Goal: Transaction & Acquisition: Purchase product/service

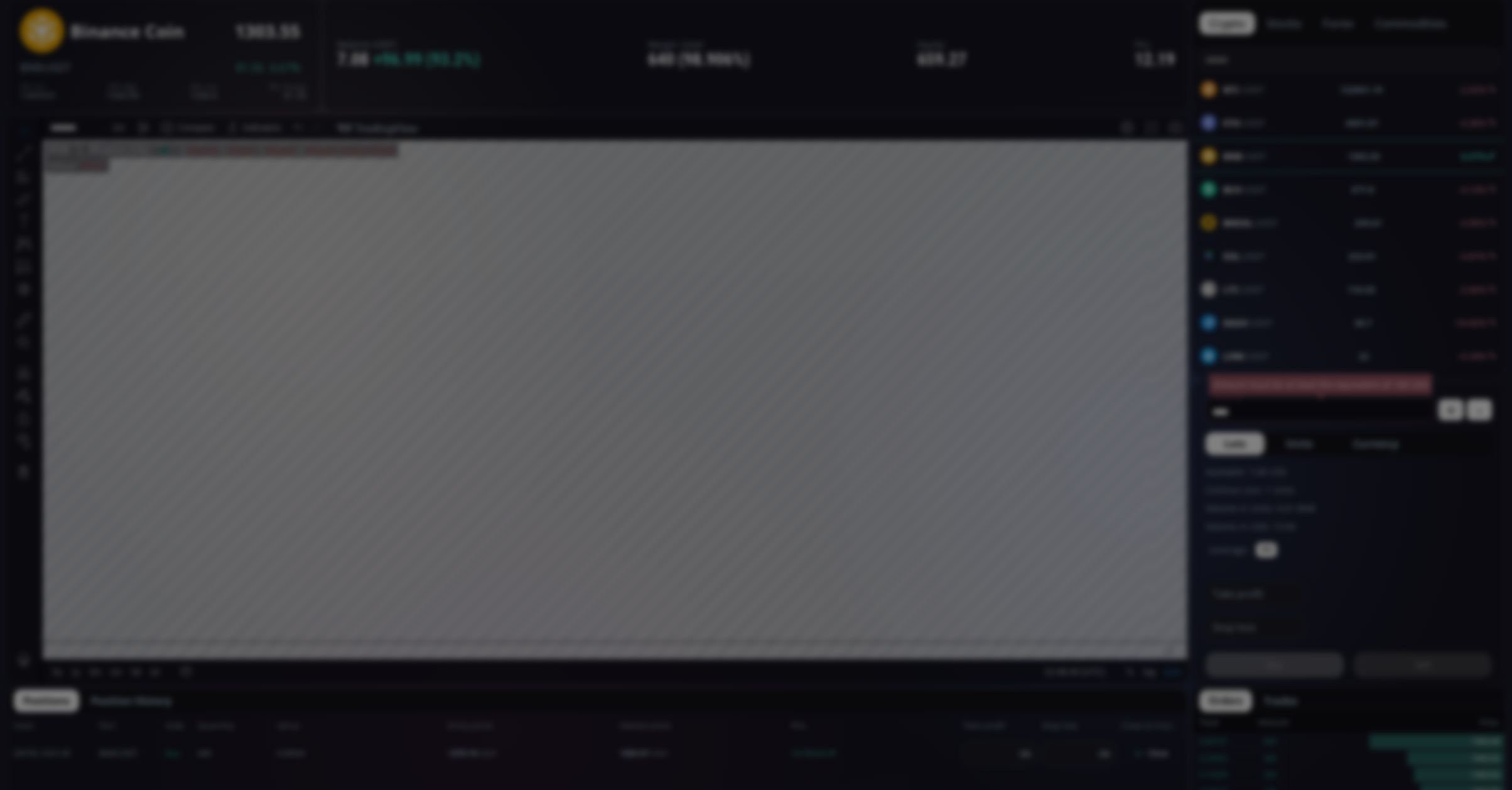
scroll to position [178, 0]
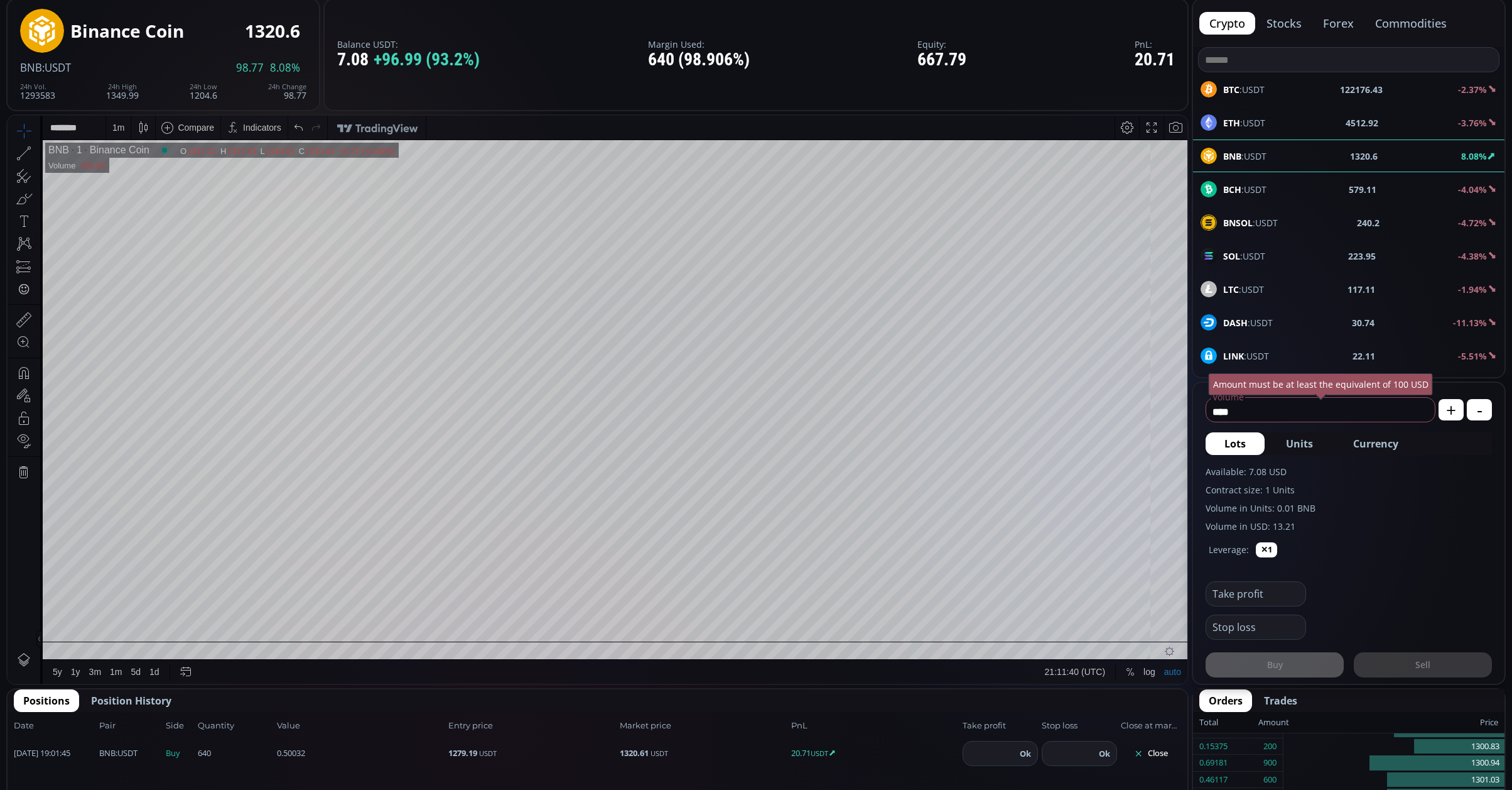
click at [998, 746] on input "number" at bounding box center [989, 753] width 52 height 24
type input "****"
click at [1026, 746] on button "Ok" at bounding box center [1025, 753] width 19 height 14
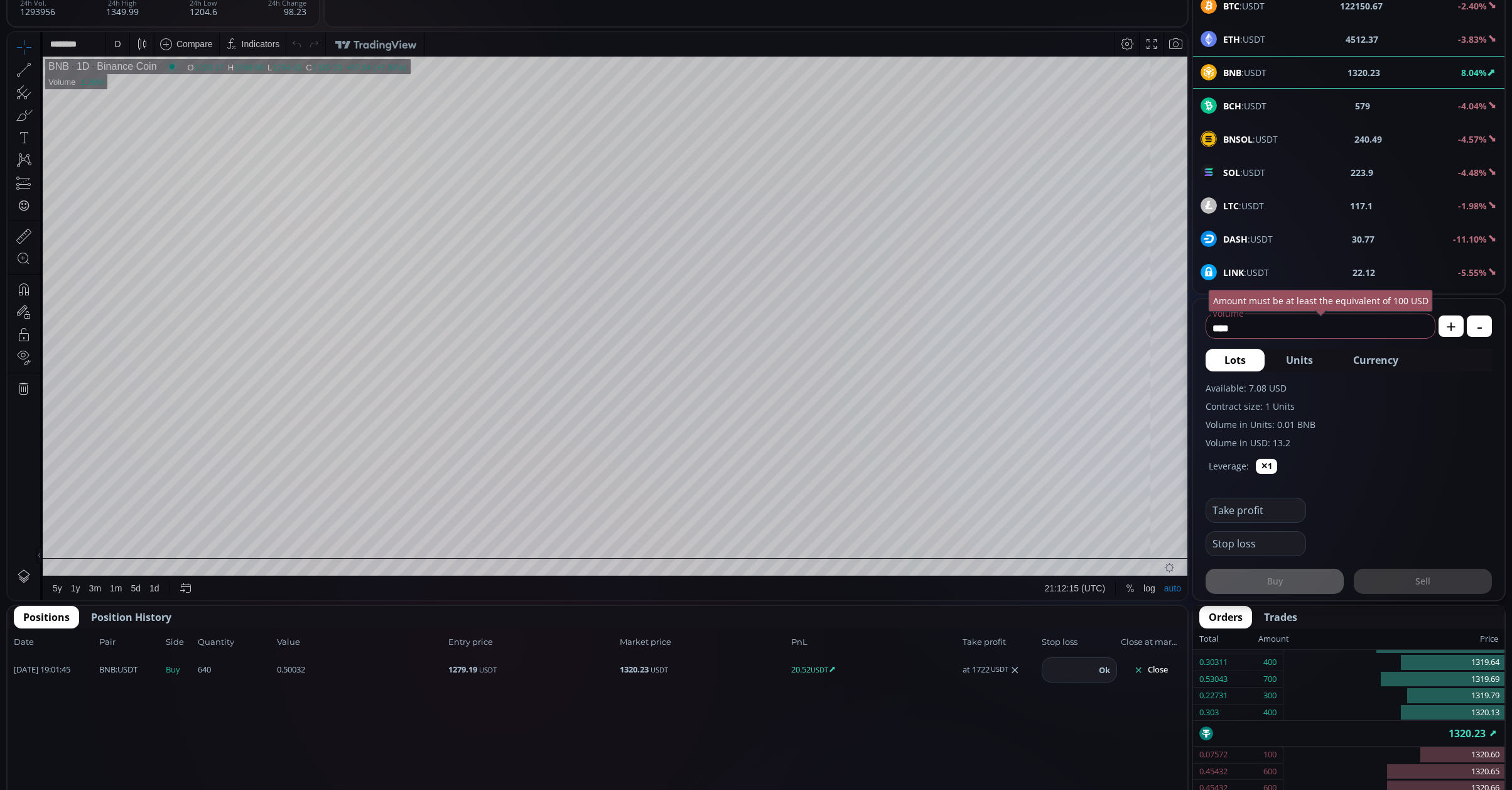
scroll to position [345, 0]
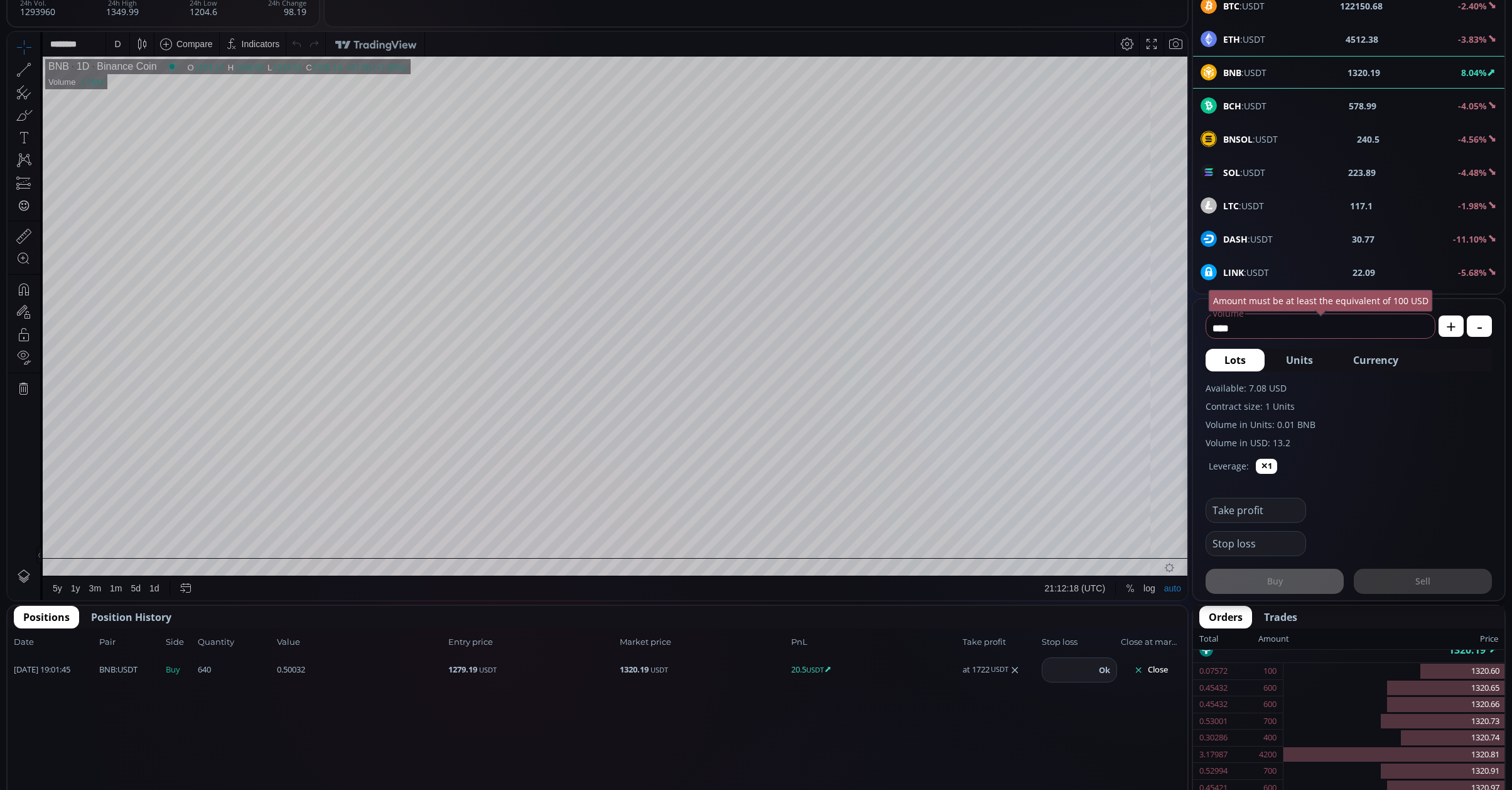
click at [1016, 664] on icon at bounding box center [1015, 669] width 10 height 10
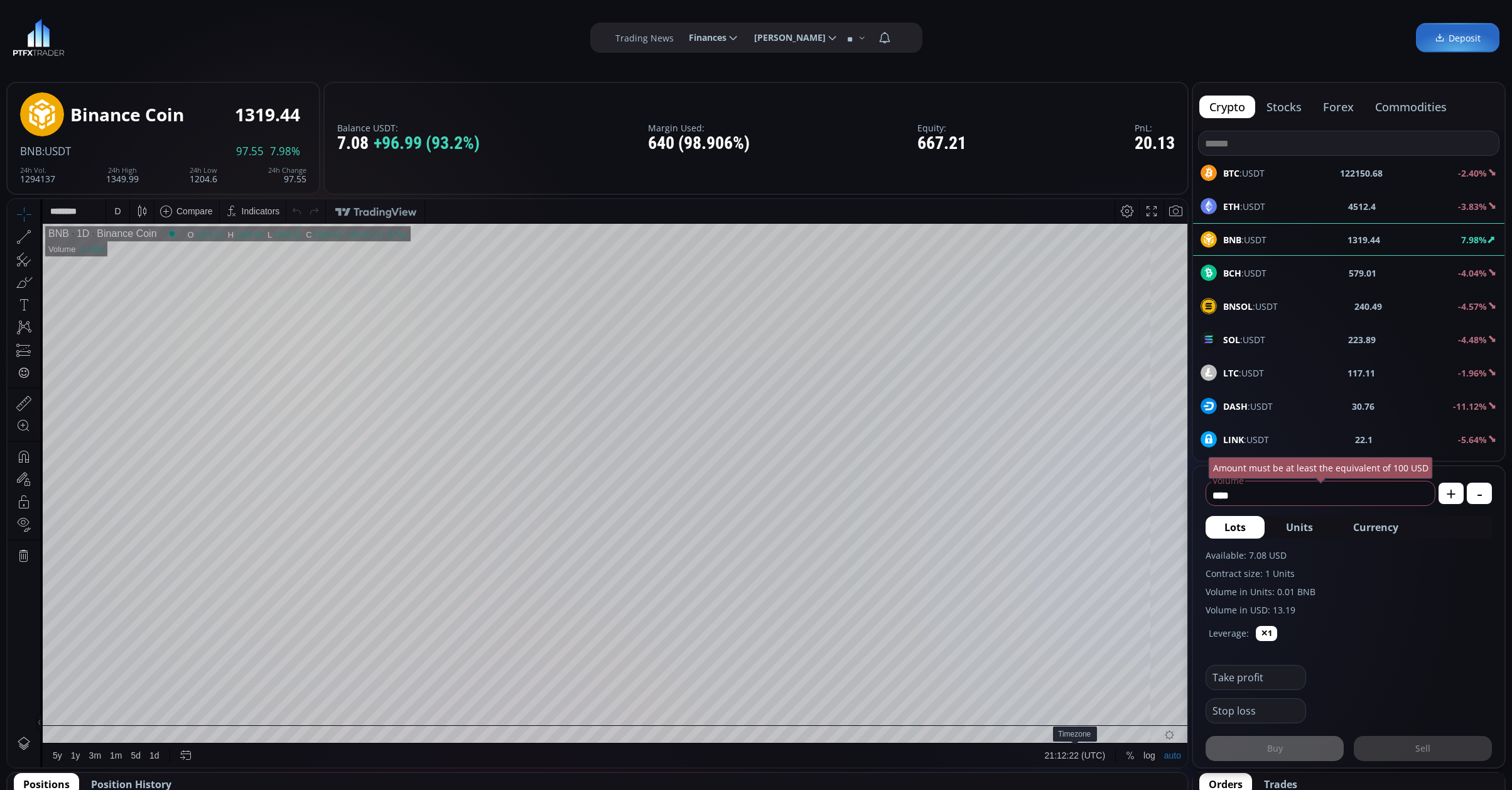
scroll to position [84, 0]
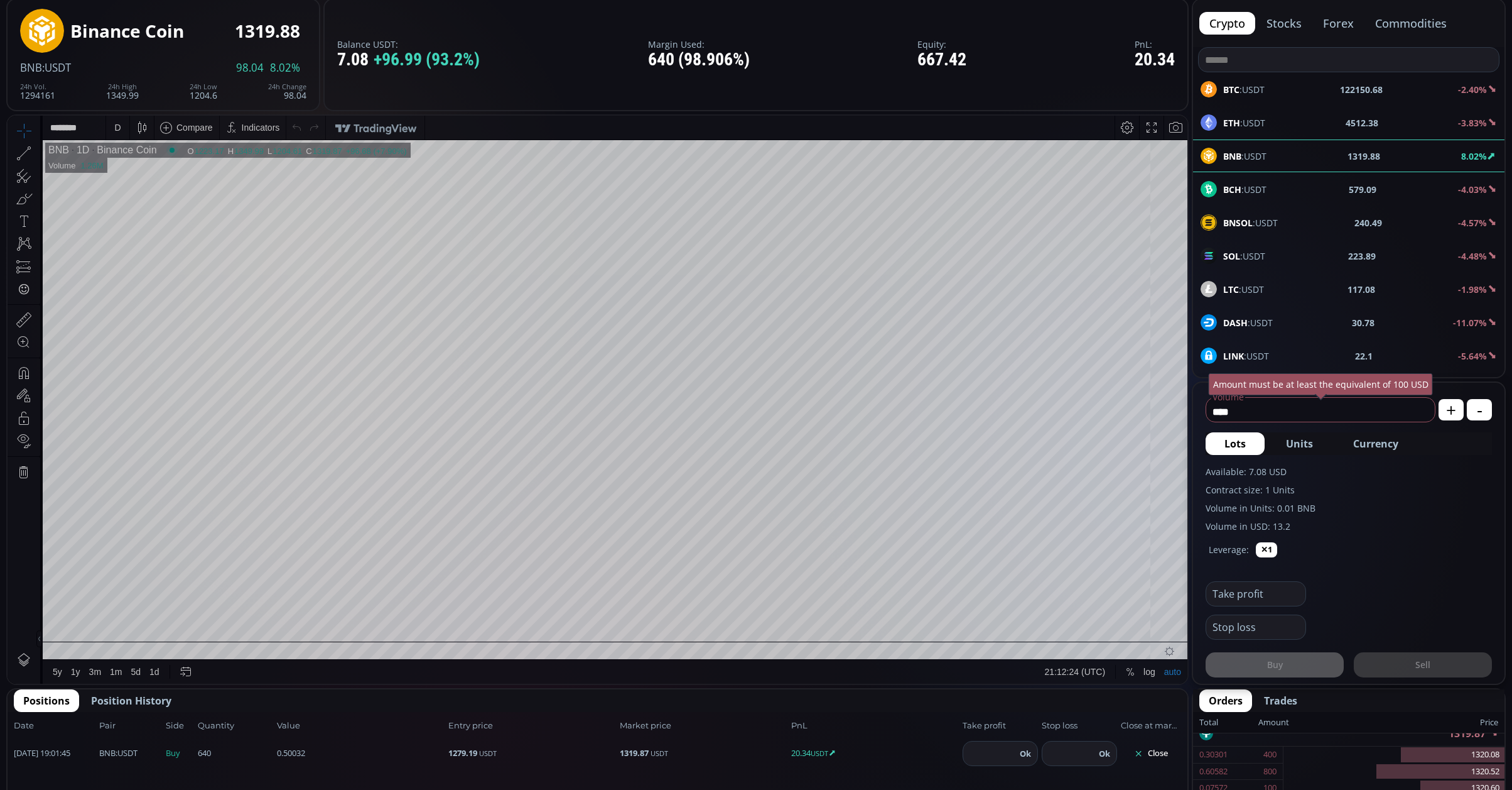
click at [972, 746] on input "number" at bounding box center [989, 753] width 52 height 24
type input "****"
click at [1156, 746] on button "Close" at bounding box center [1150, 753] width 60 height 20
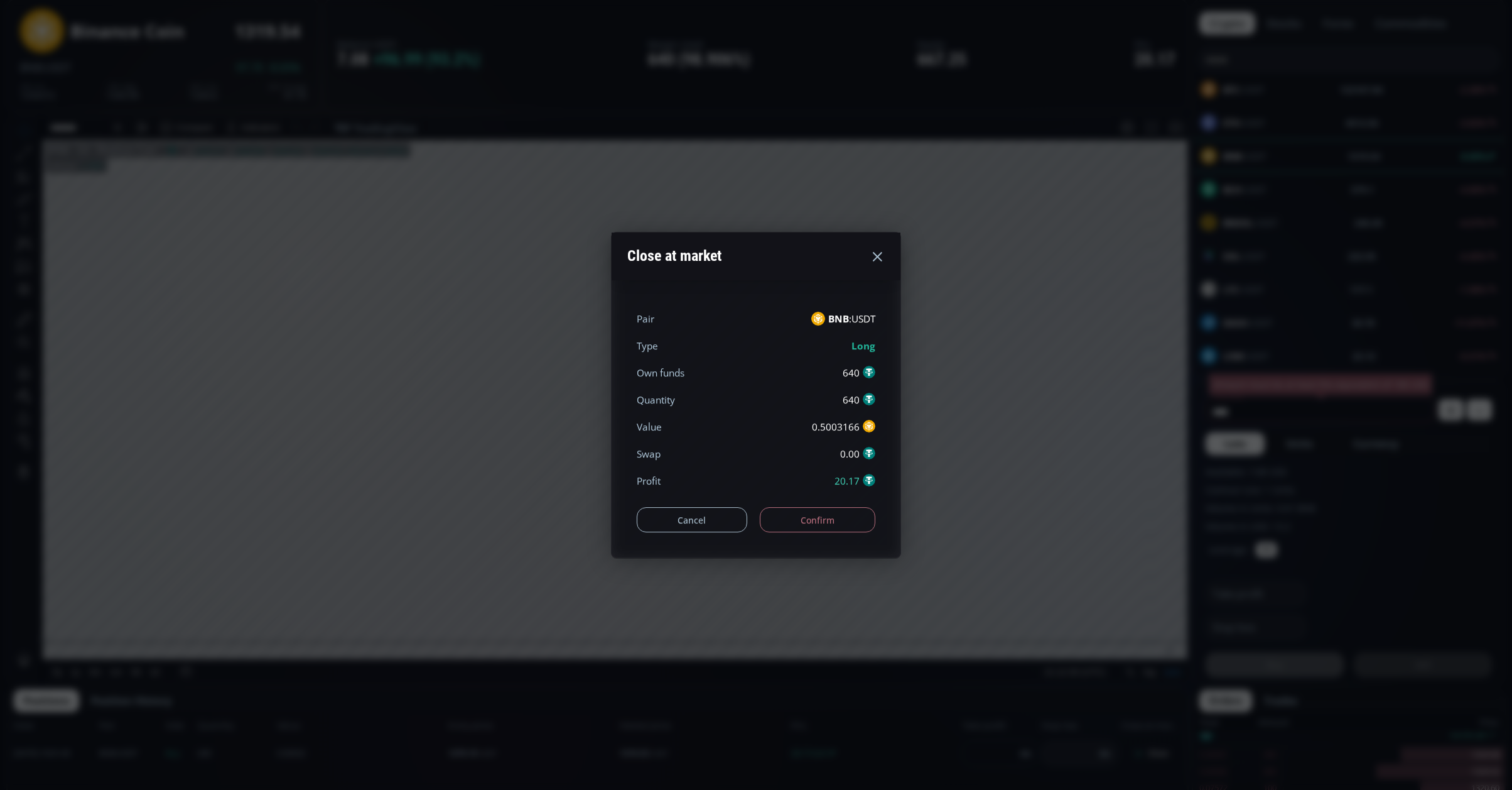
click at [812, 537] on div "Pair BNB :USDT Type Long Own funds 640 Quantity 640 Value 0.5003166 Swap 0.00 P…" at bounding box center [756, 418] width 289 height 278
click at [814, 518] on button "Confirm" at bounding box center [818, 519] width 117 height 25
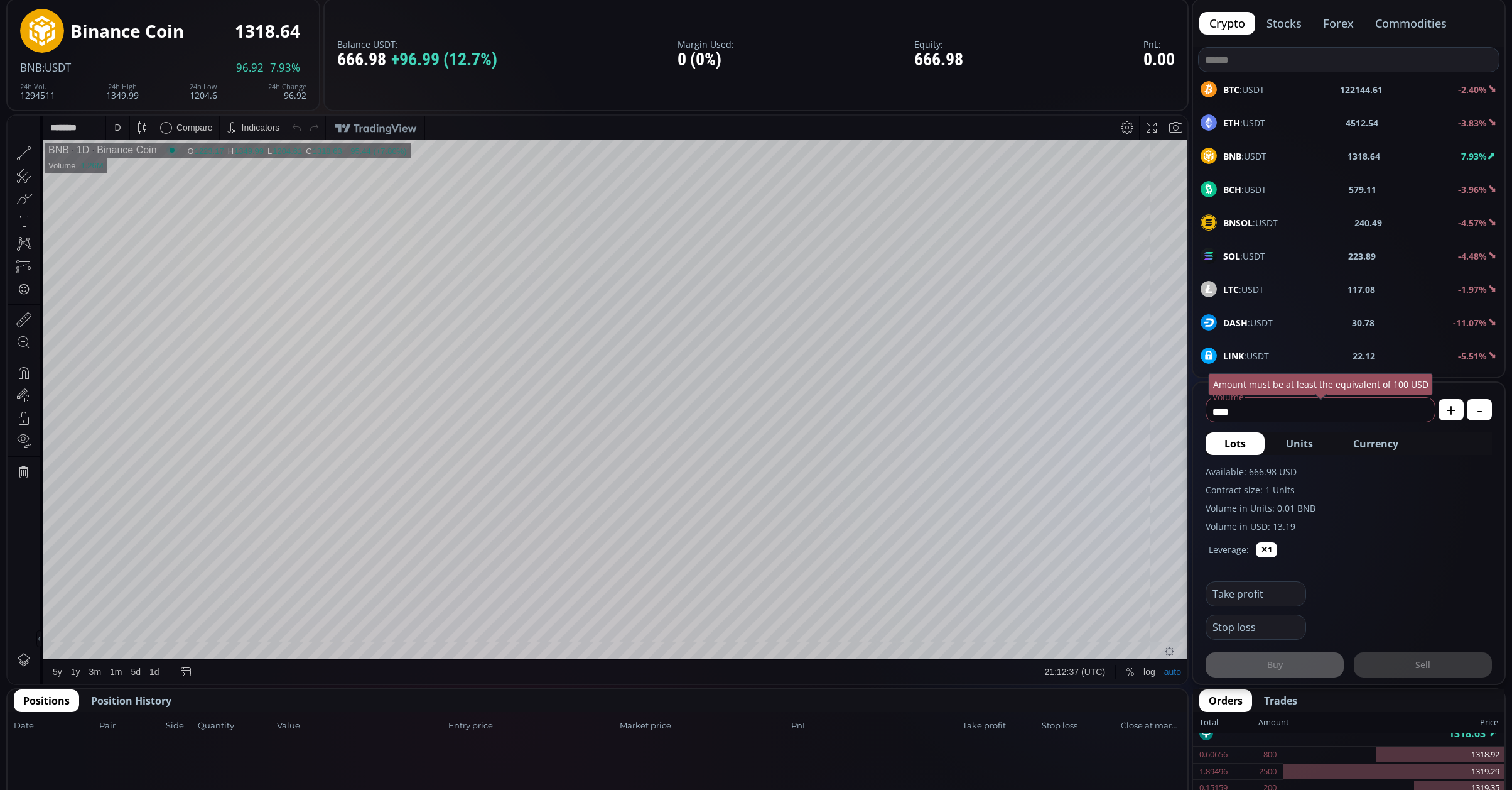
click at [118, 125] on div "D" at bounding box center [118, 128] width 6 height 10
click at [144, 179] on div "1 minute" at bounding box center [149, 173] width 88 height 20
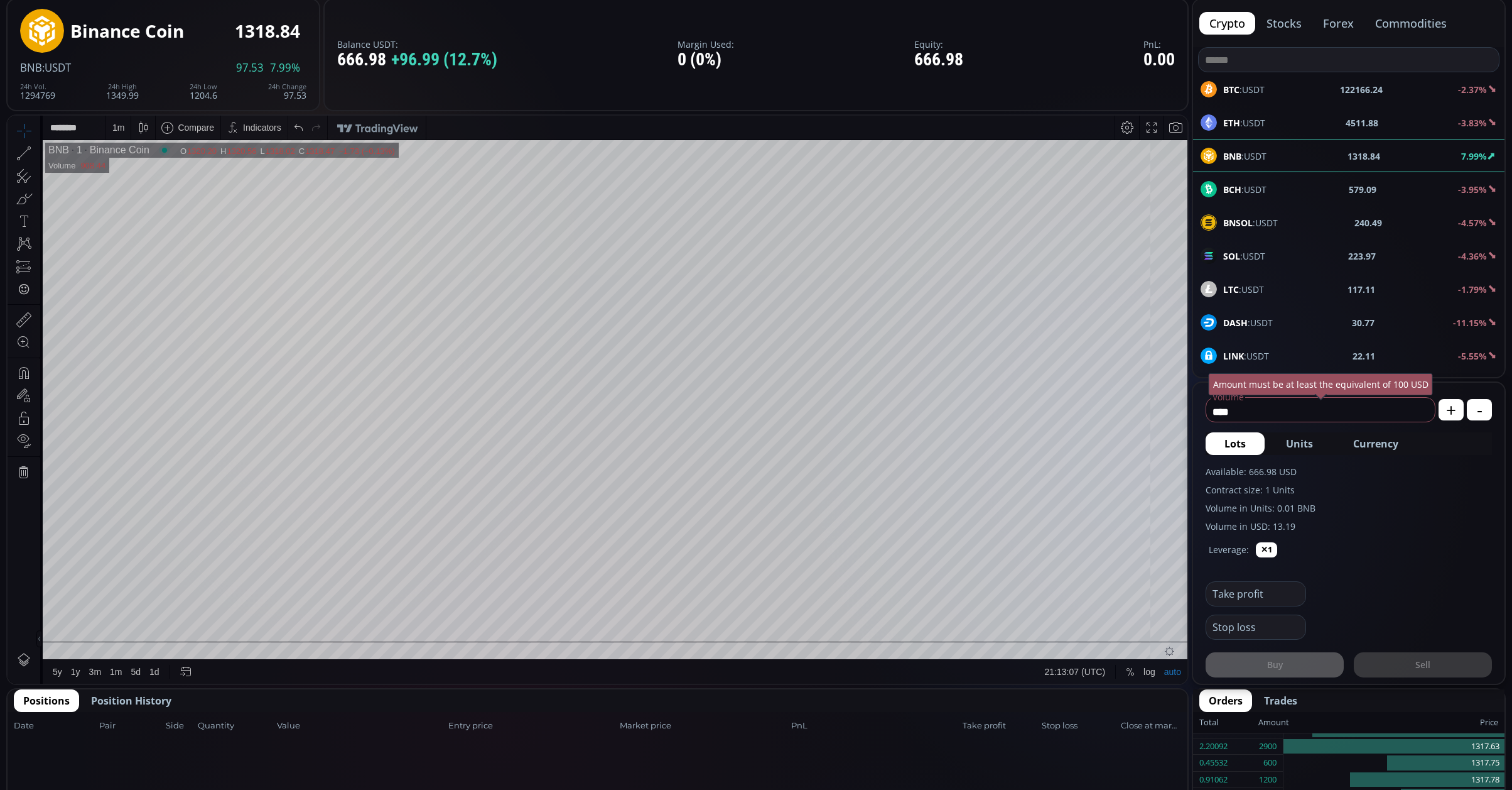
click at [143, 694] on span "Position History" at bounding box center [130, 700] width 80 height 15
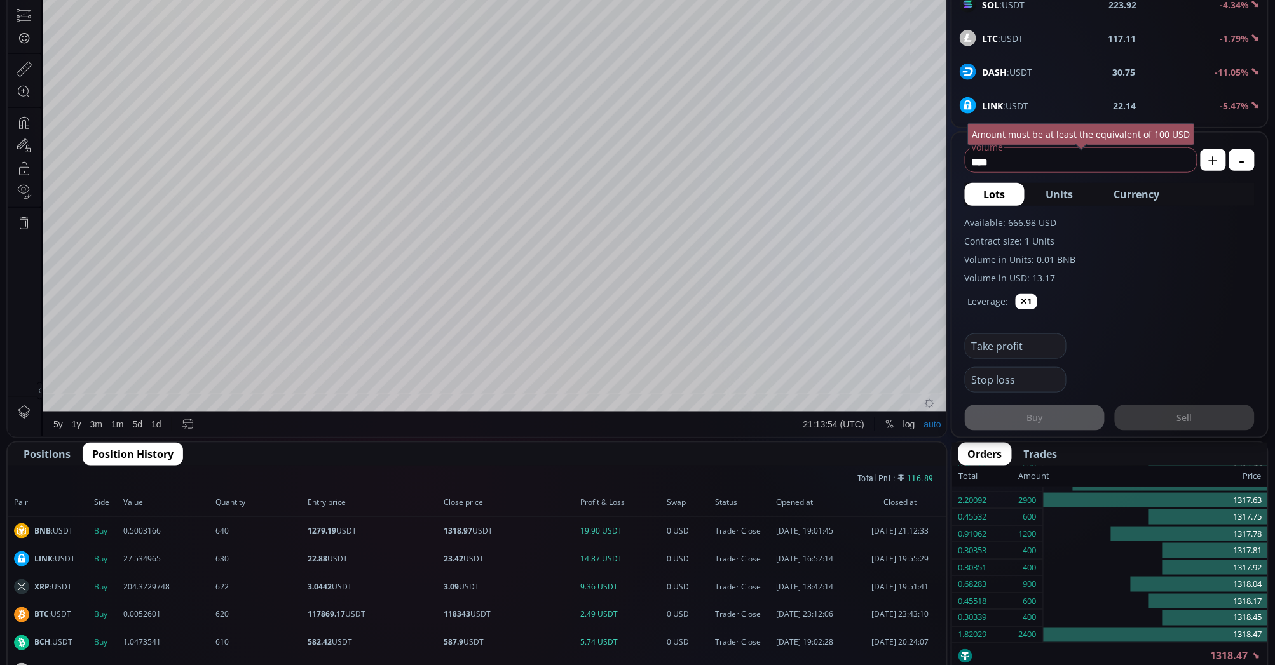
scroll to position [180, 0]
click at [61, 449] on span "Positions" at bounding box center [47, 454] width 47 height 15
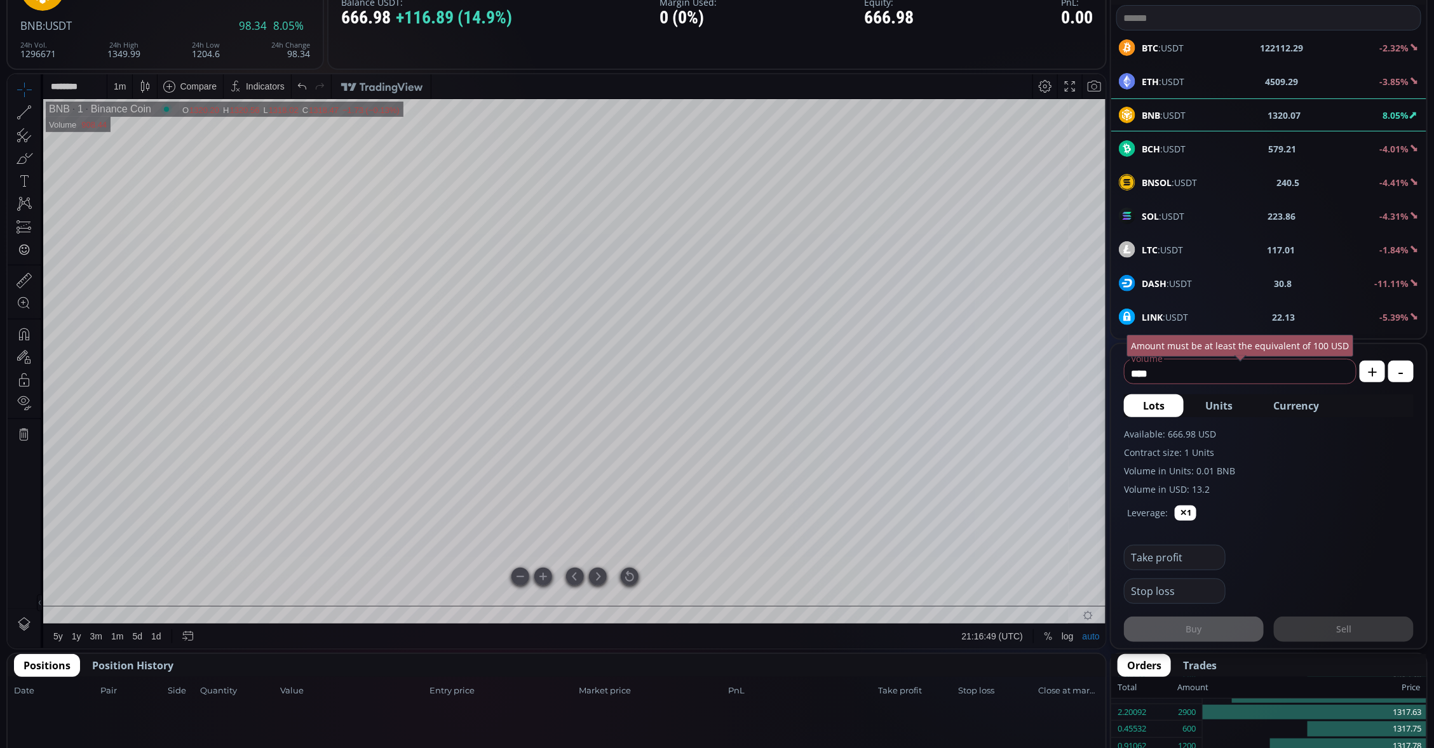
click at [628, 577] on div at bounding box center [630, 576] width 18 height 18
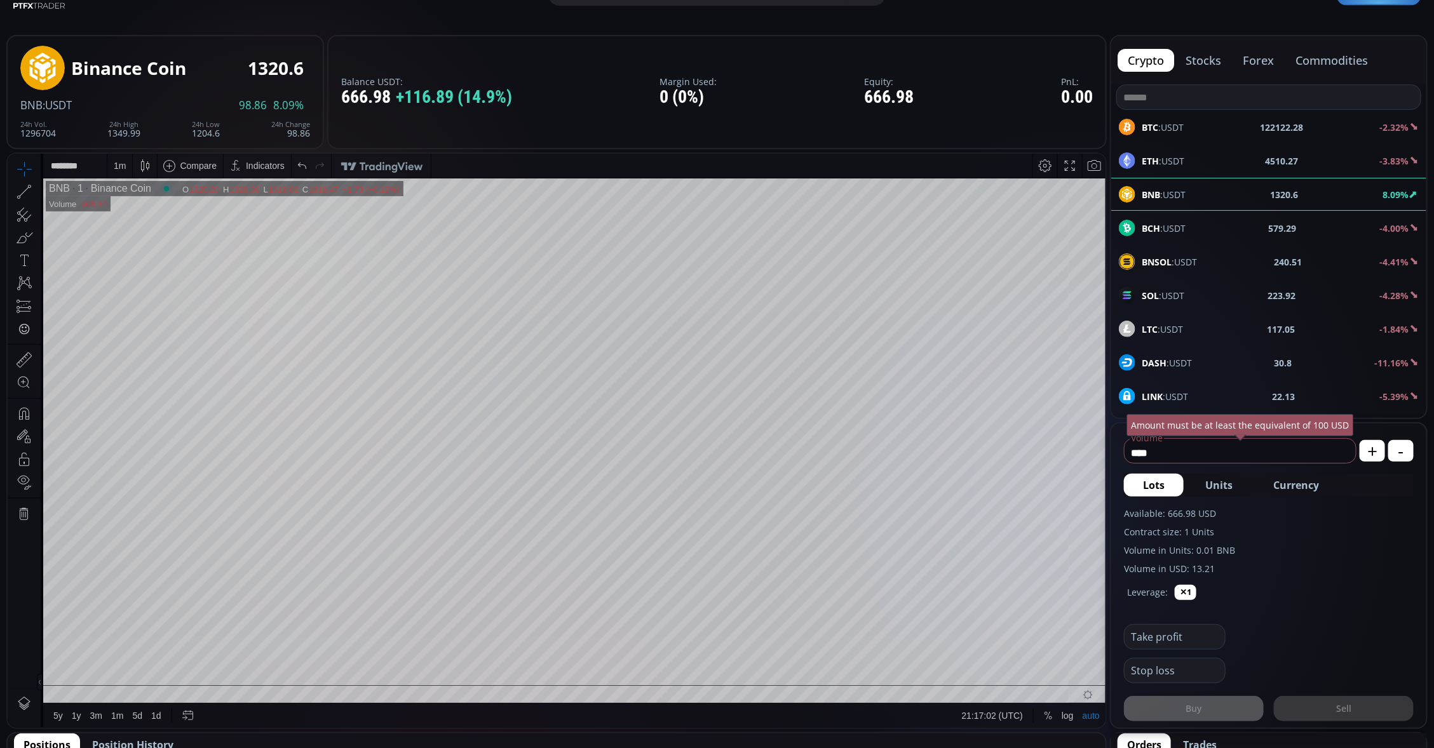
click at [1203, 235] on div "BCH :USDT 579.29 -4.00%" at bounding box center [1269, 228] width 300 height 17
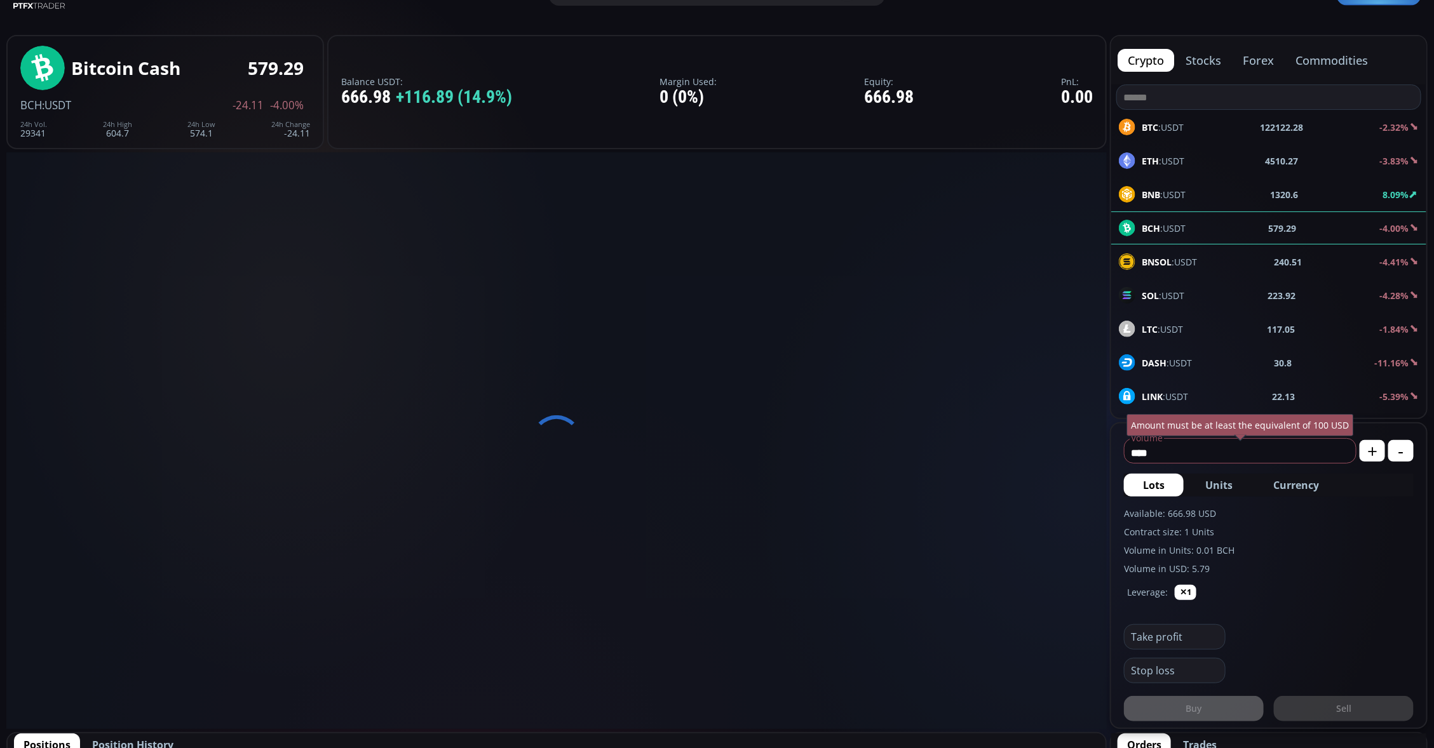
click at [1183, 195] on span "BNB :USDT" at bounding box center [1164, 194] width 44 height 13
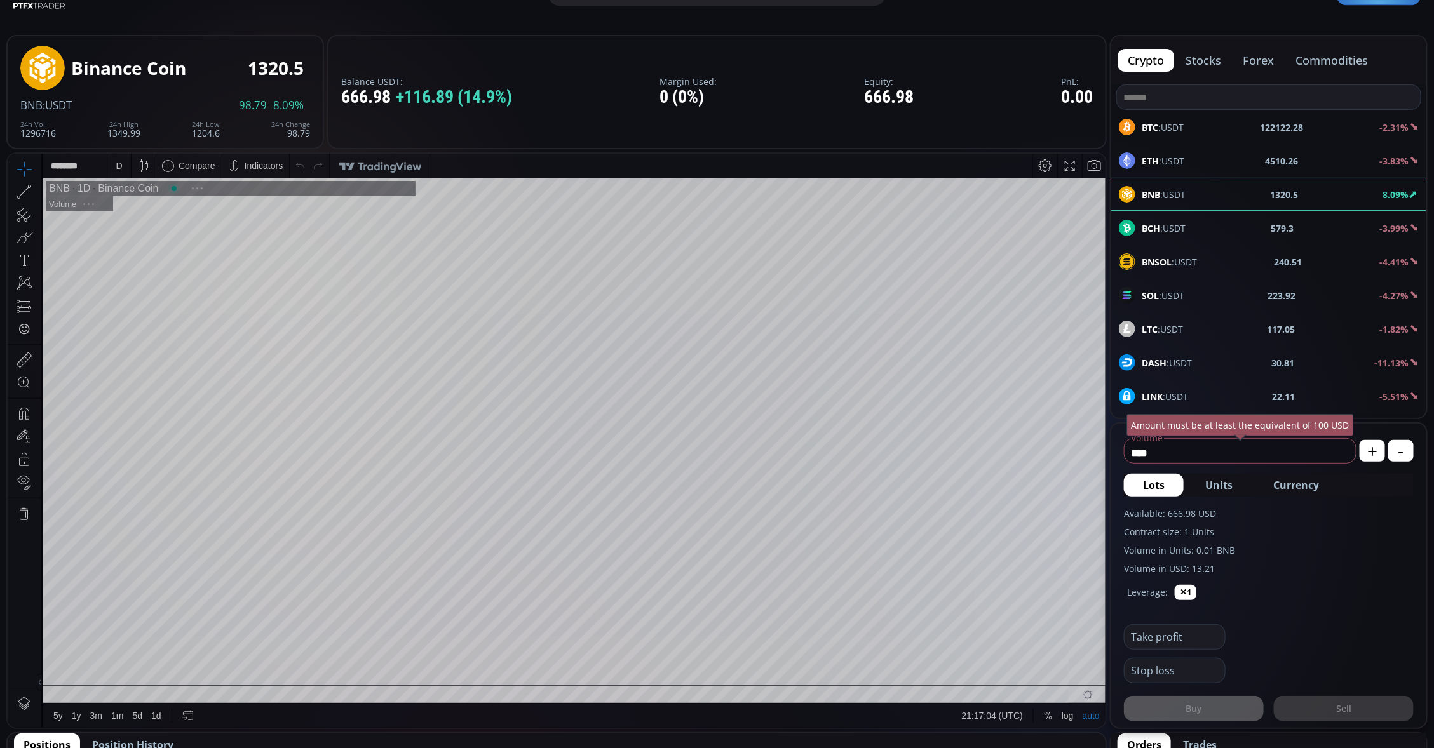
scroll to position [179, 0]
click at [116, 157] on div "D" at bounding box center [119, 165] width 11 height 24
click at [123, 204] on div "1 minute" at bounding box center [151, 211] width 89 height 20
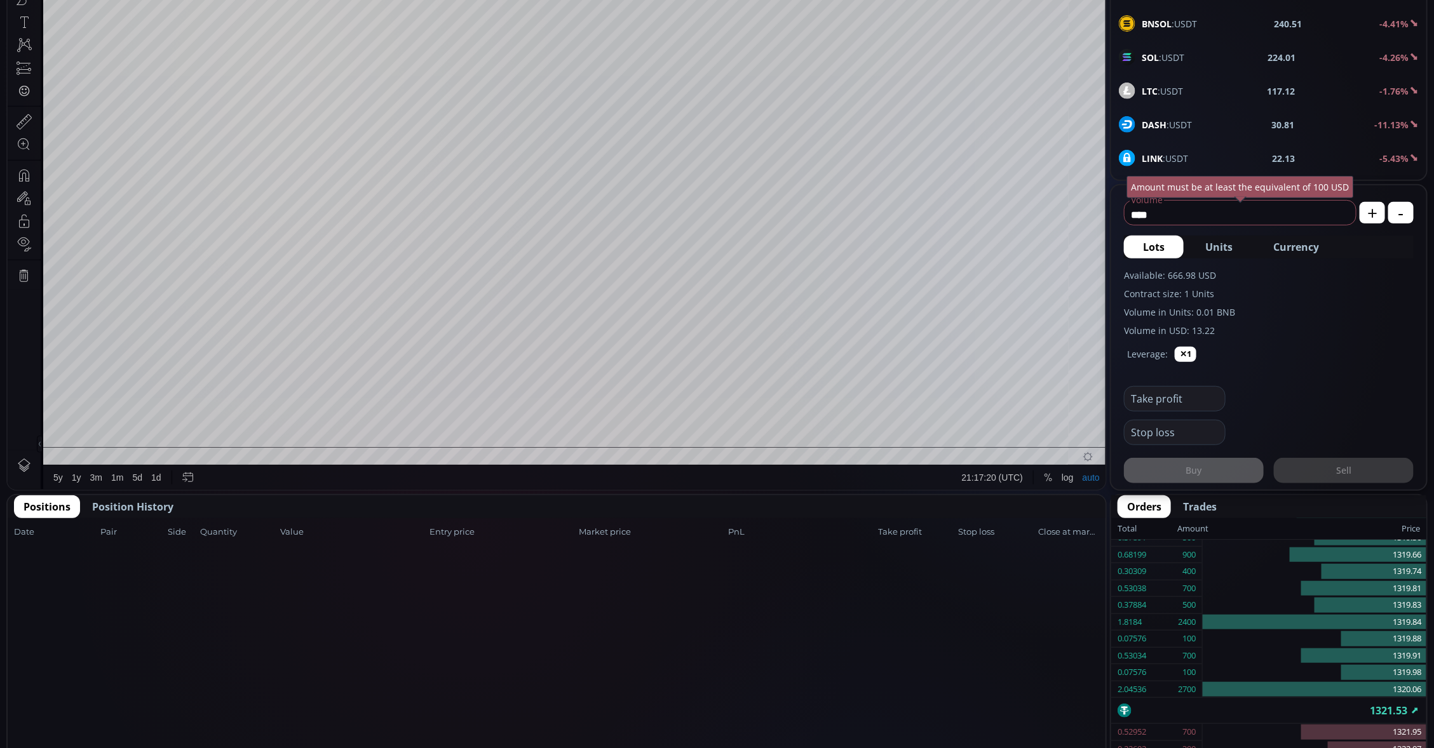
click at [132, 504] on span "Position History" at bounding box center [132, 506] width 81 height 15
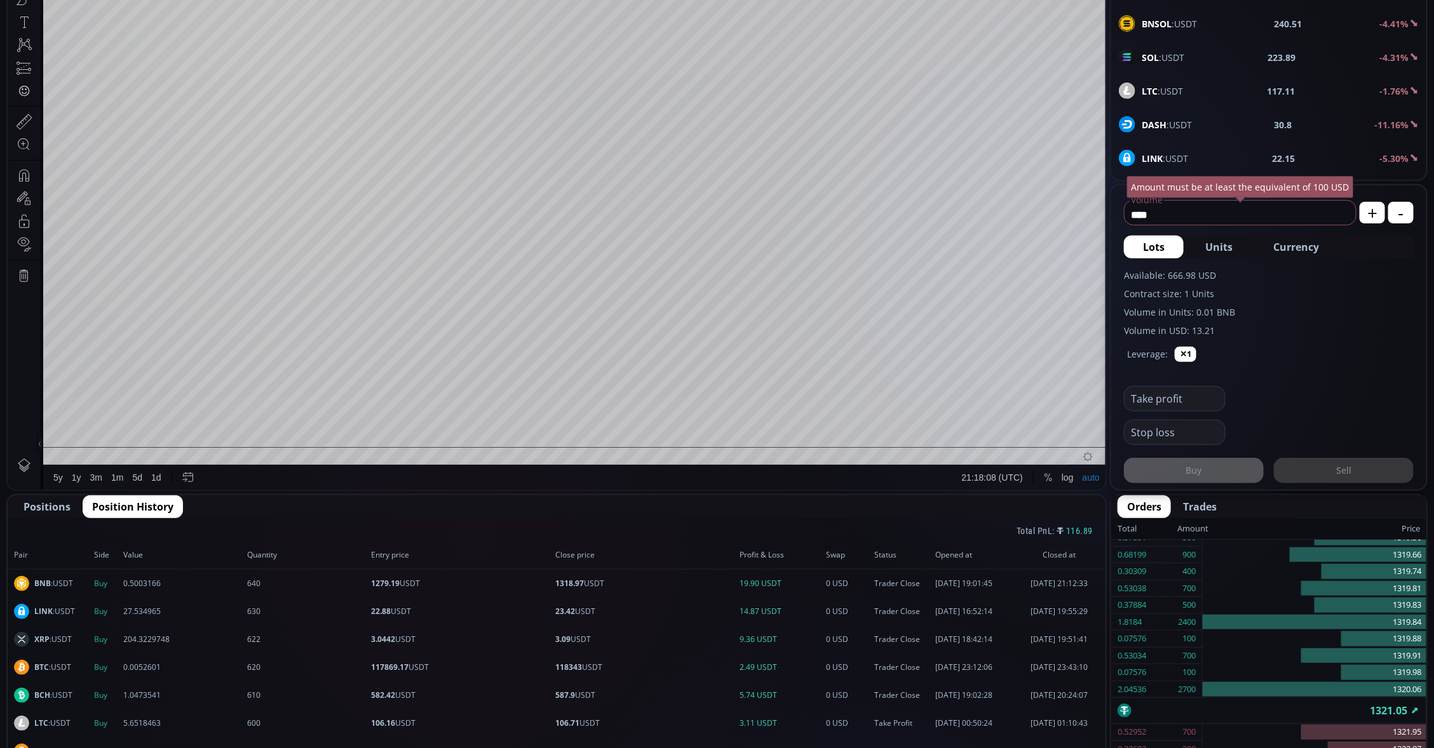
click at [59, 499] on span "Positions" at bounding box center [47, 506] width 47 height 15
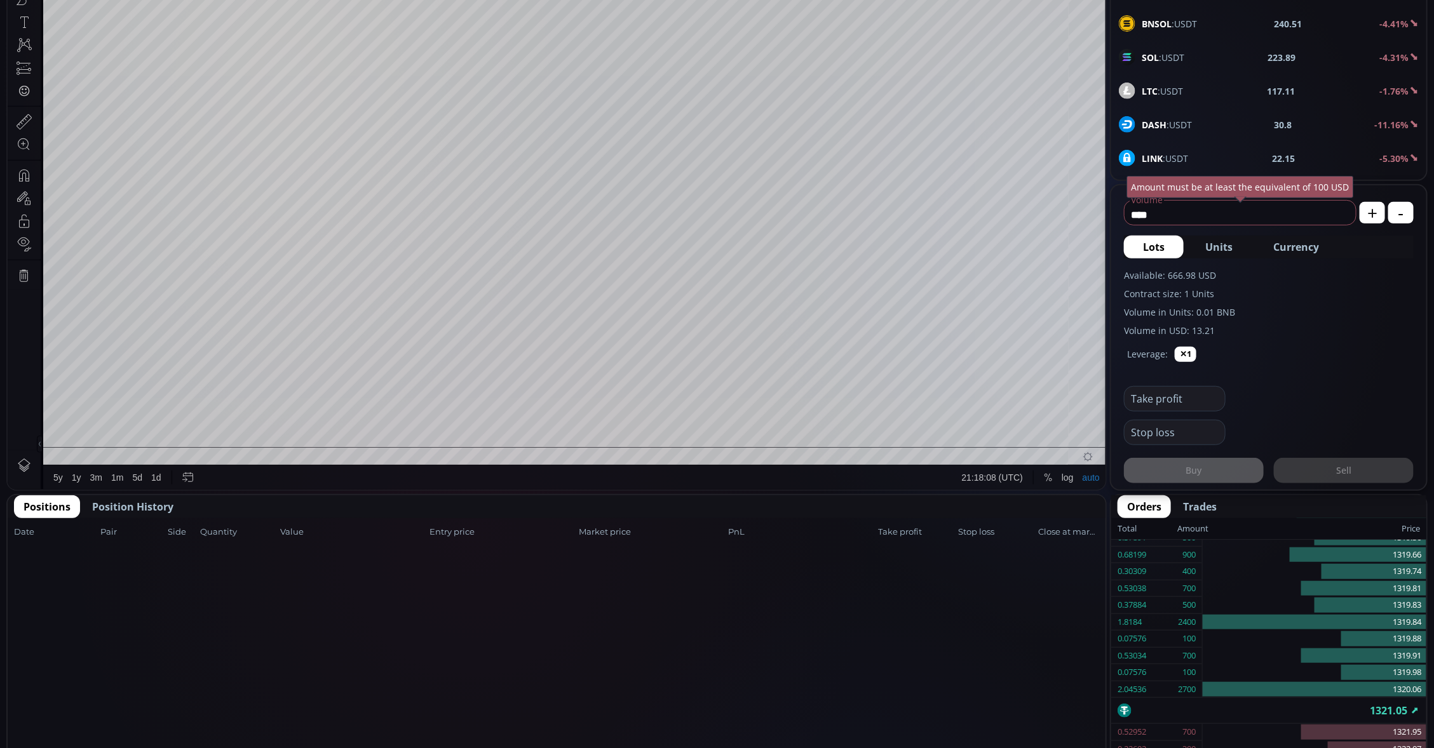
click at [57, 499] on span "Positions" at bounding box center [47, 506] width 47 height 15
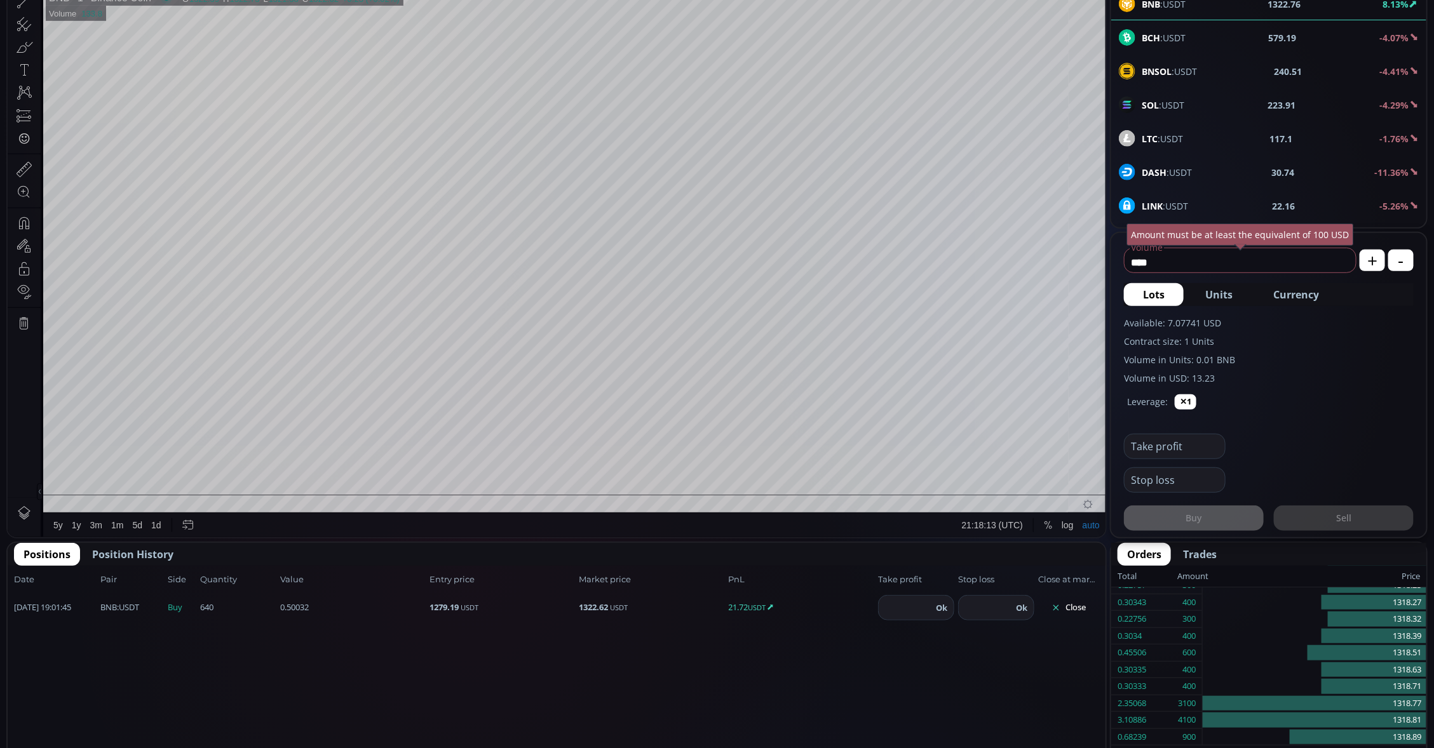
scroll to position [337, 0]
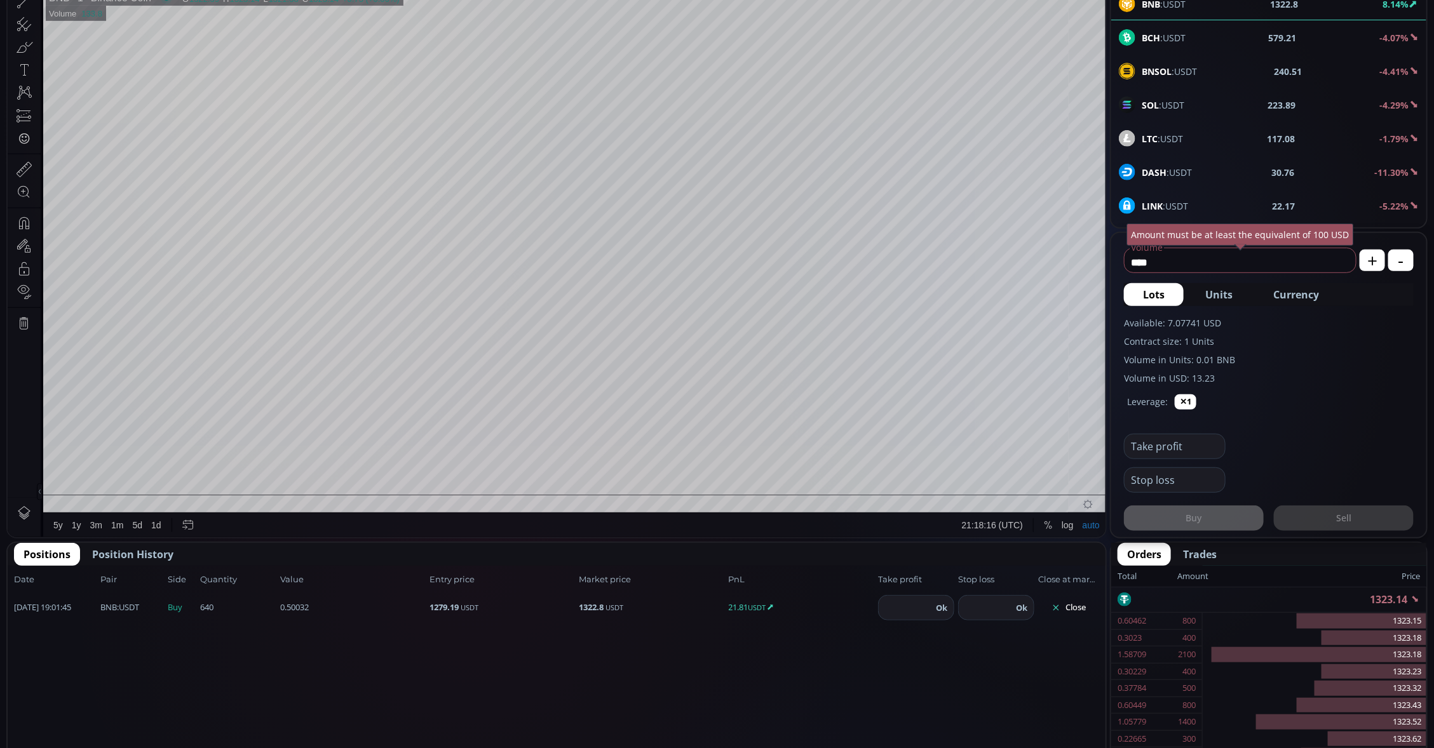
click at [900, 602] on input "number" at bounding box center [905, 608] width 53 height 24
type input "****"
click at [942, 611] on button "Ok" at bounding box center [941, 608] width 19 height 14
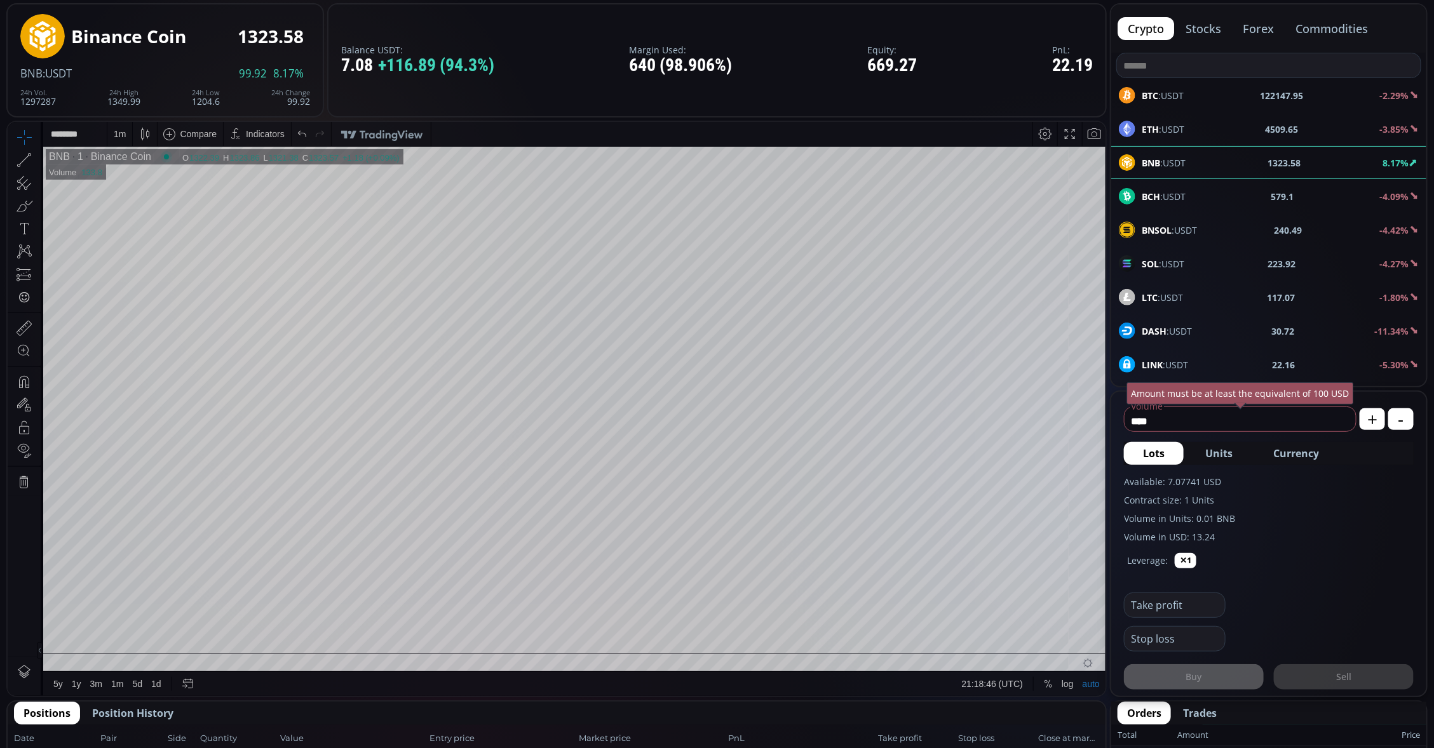
scroll to position [159, 0]
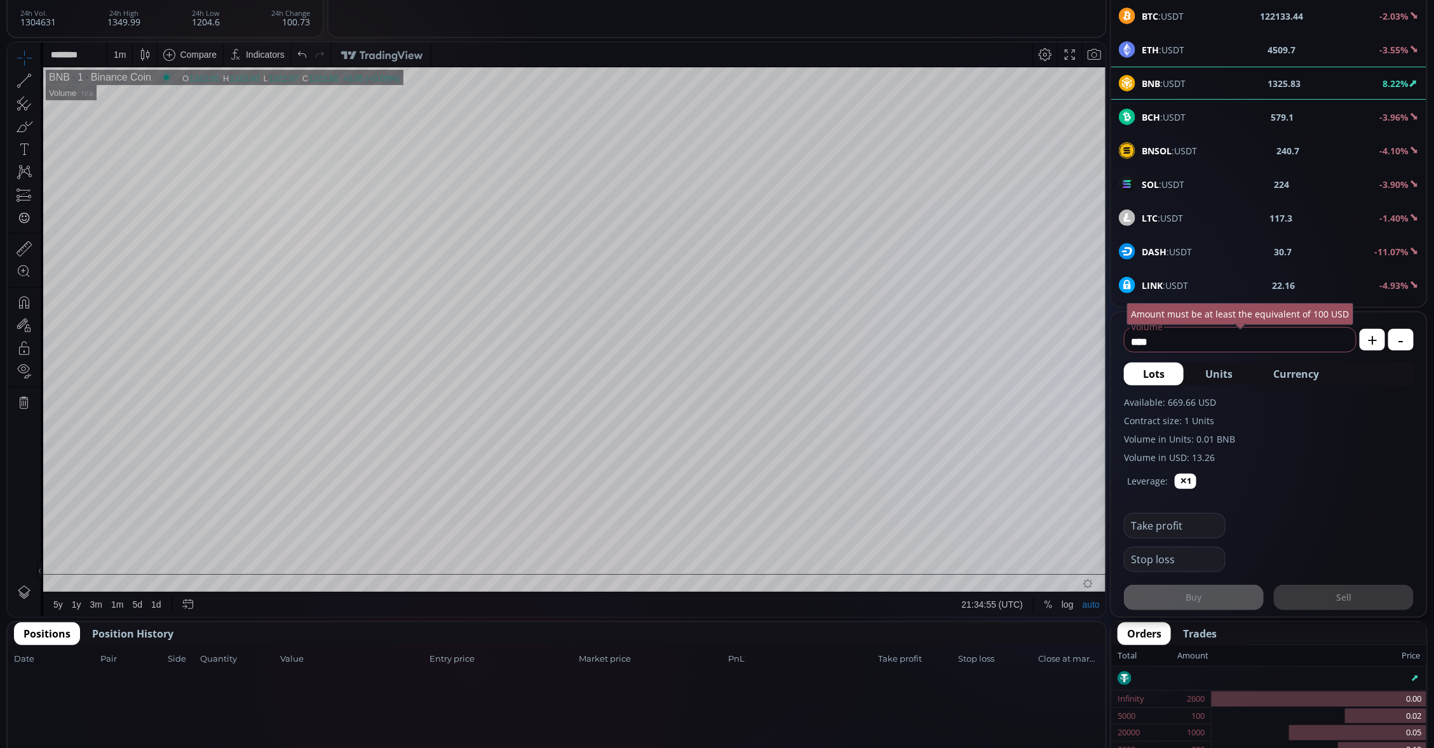
click at [110, 636] on span "Position History" at bounding box center [132, 633] width 81 height 15
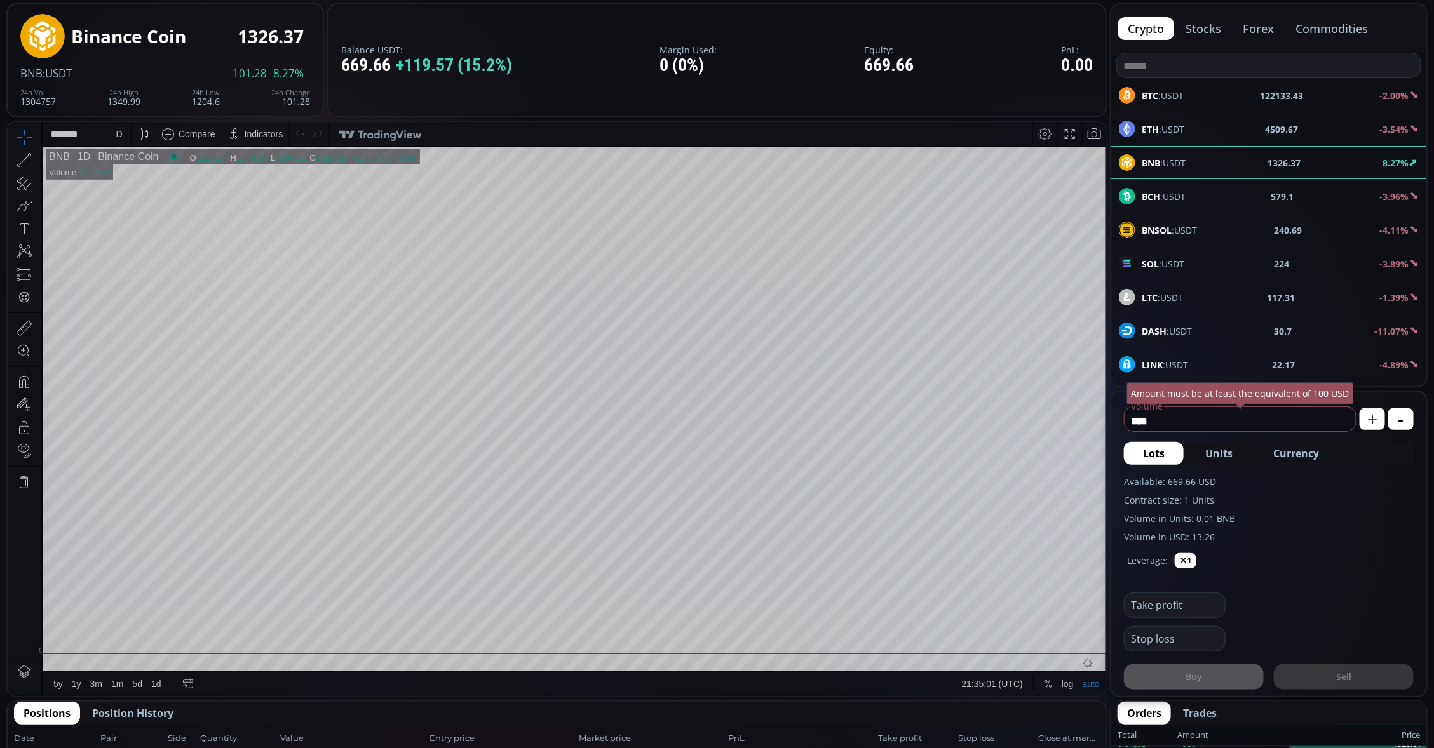
scroll to position [238, 0]
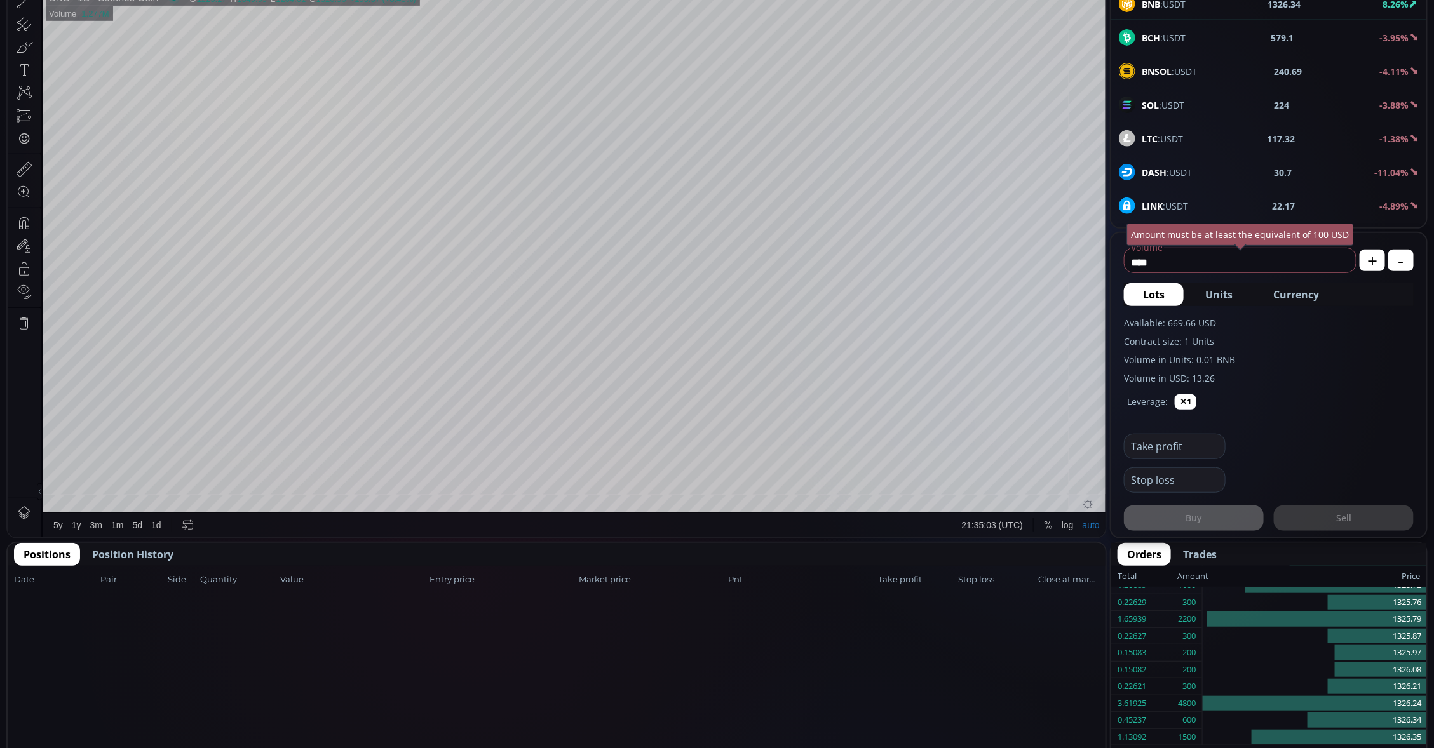
click at [139, 556] on span "Position History" at bounding box center [132, 554] width 81 height 15
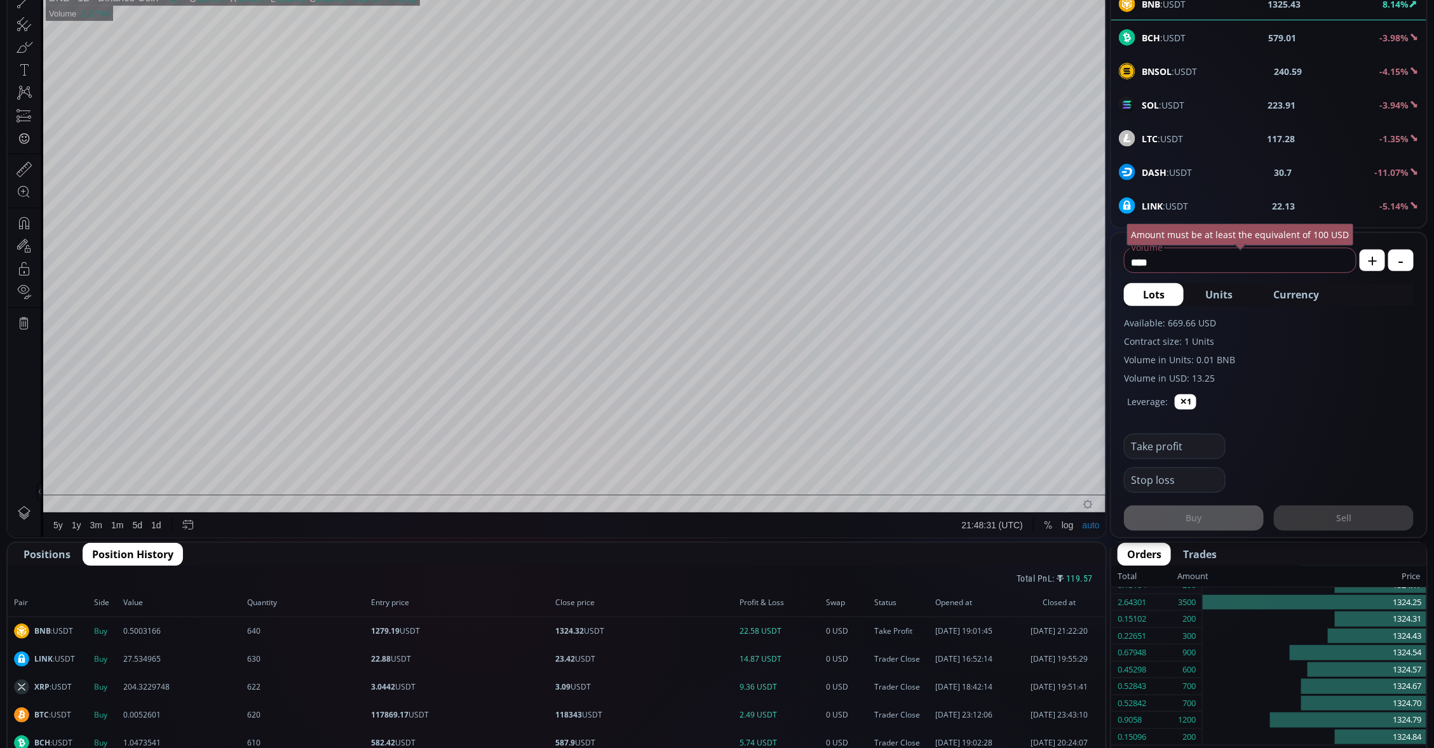
scroll to position [337, 0]
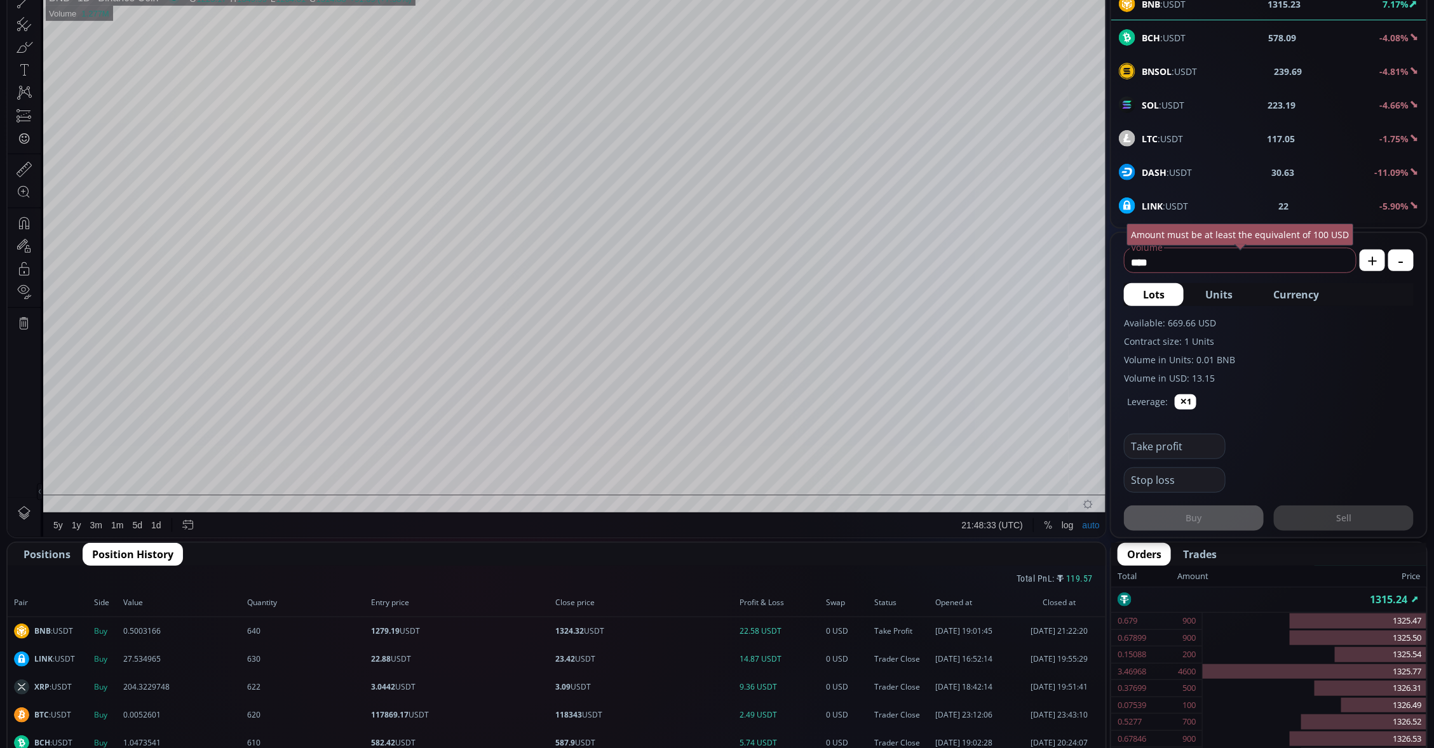
click at [44, 551] on span "Positions" at bounding box center [47, 554] width 47 height 15
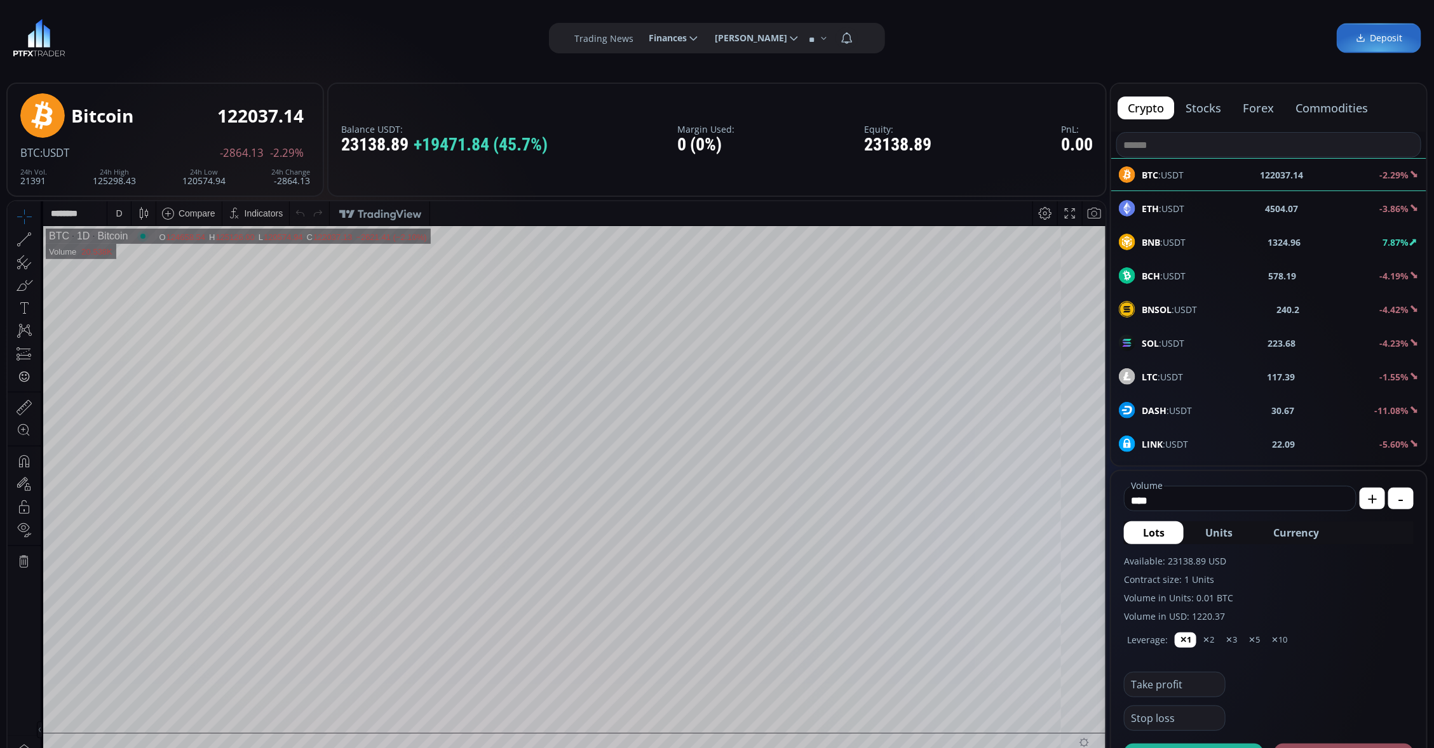
click at [1157, 245] on b "BNB" at bounding box center [1151, 242] width 18 height 12
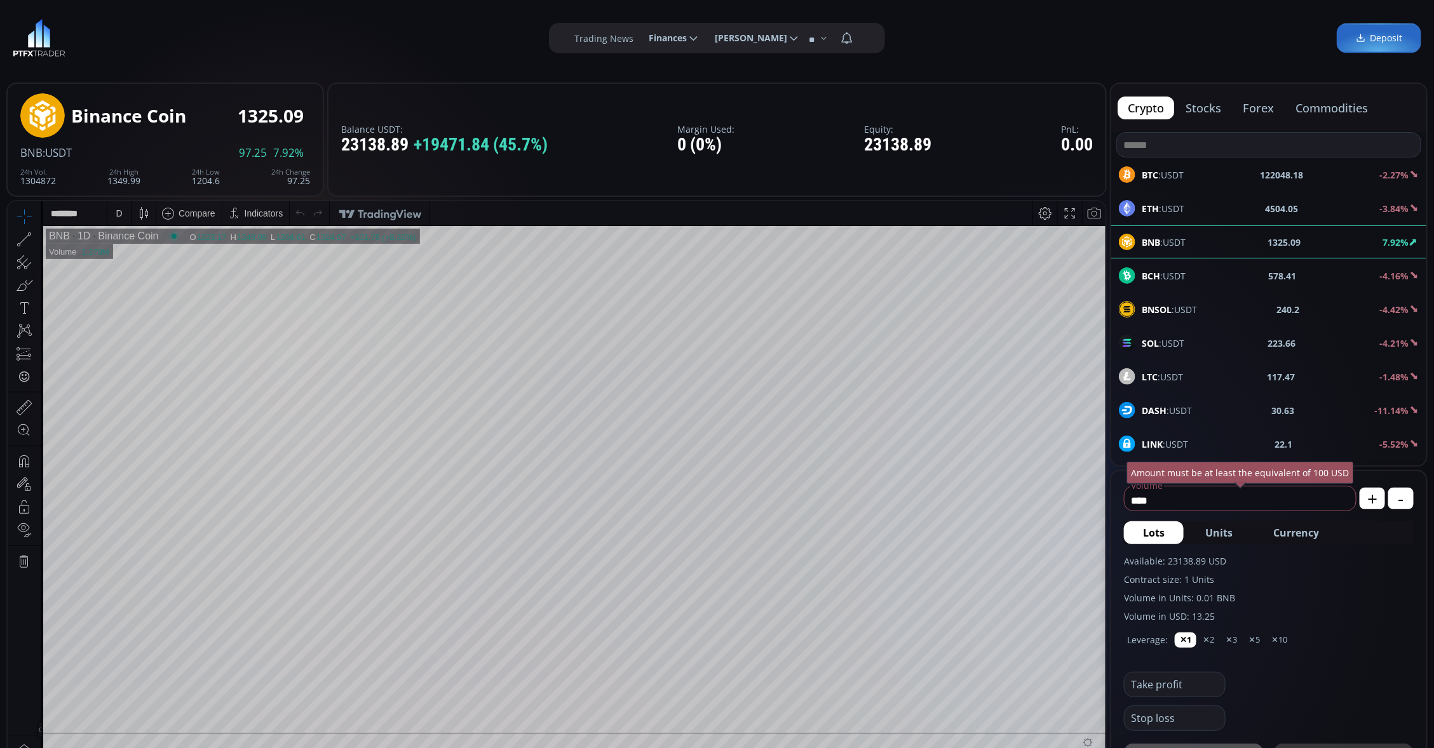
click at [117, 208] on div "D" at bounding box center [119, 213] width 6 height 10
click at [157, 259] on div "1 minute" at bounding box center [151, 259] width 78 height 10
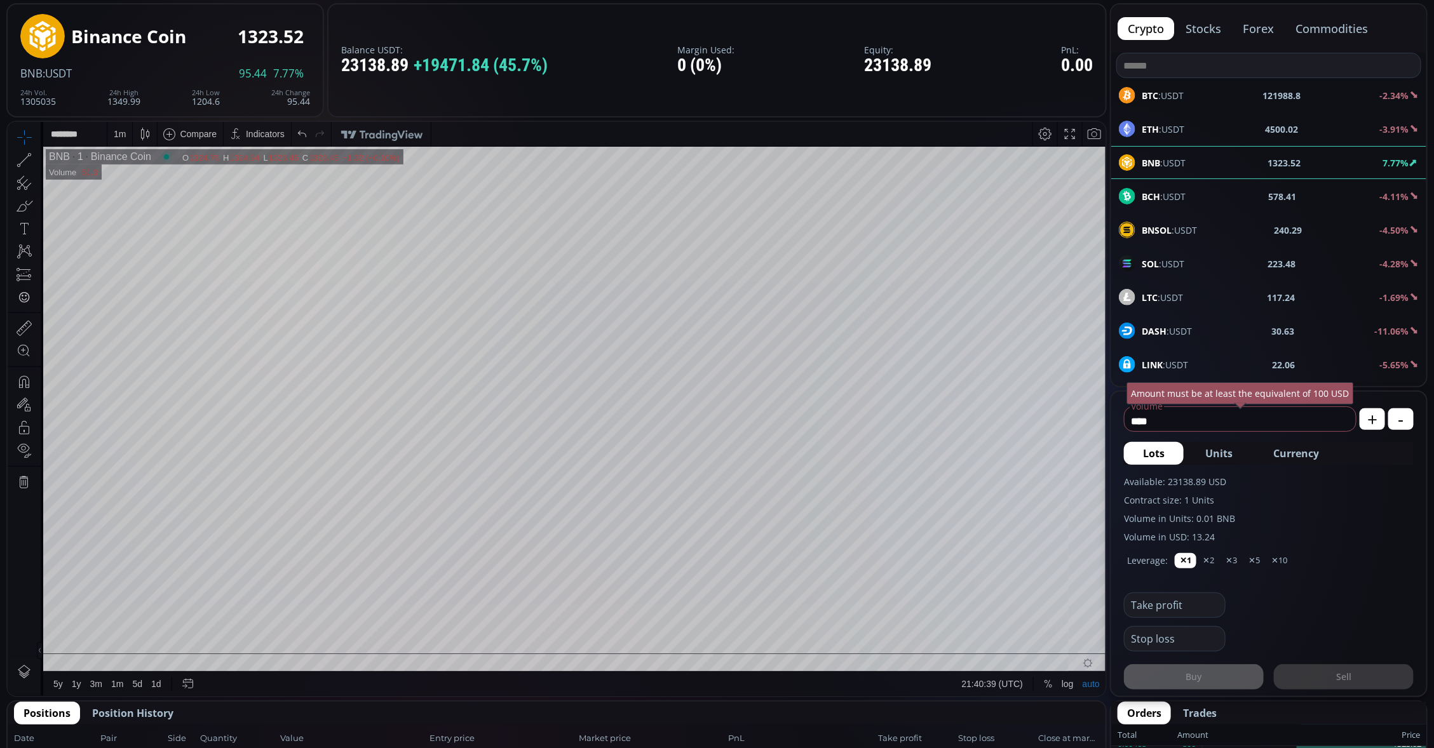
click at [1298, 456] on span "Currency" at bounding box center [1296, 453] width 46 height 15
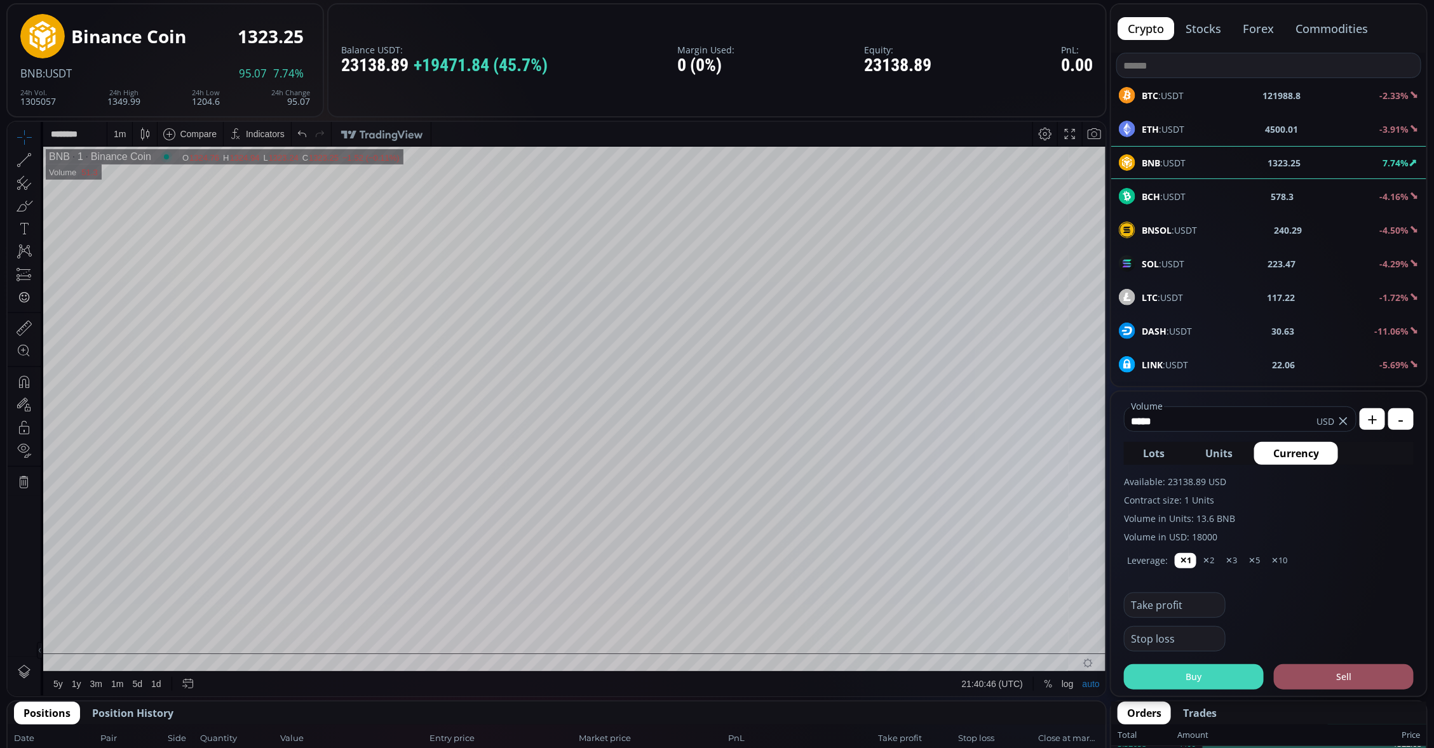
type input "*****"
click at [1229, 680] on button "Buy" at bounding box center [1194, 677] width 140 height 25
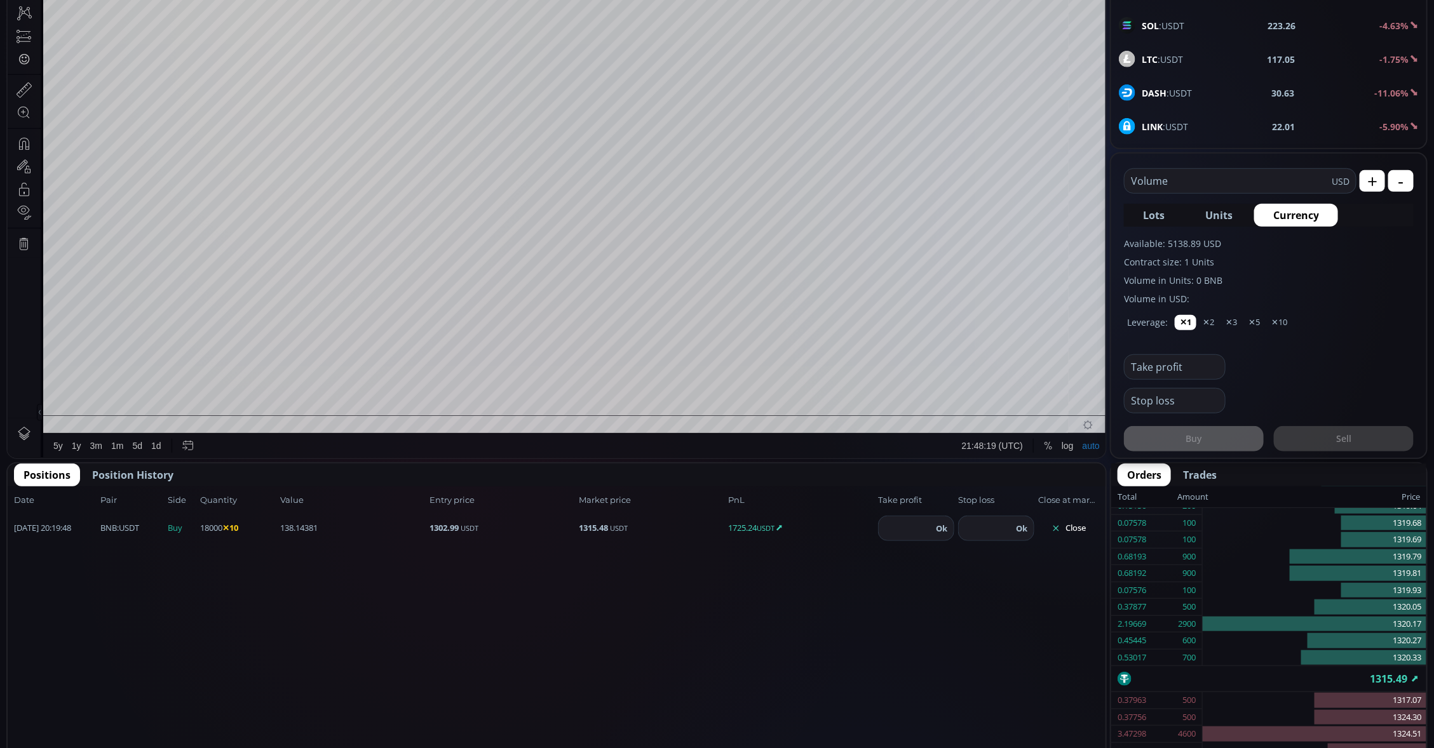
scroll to position [477, 0]
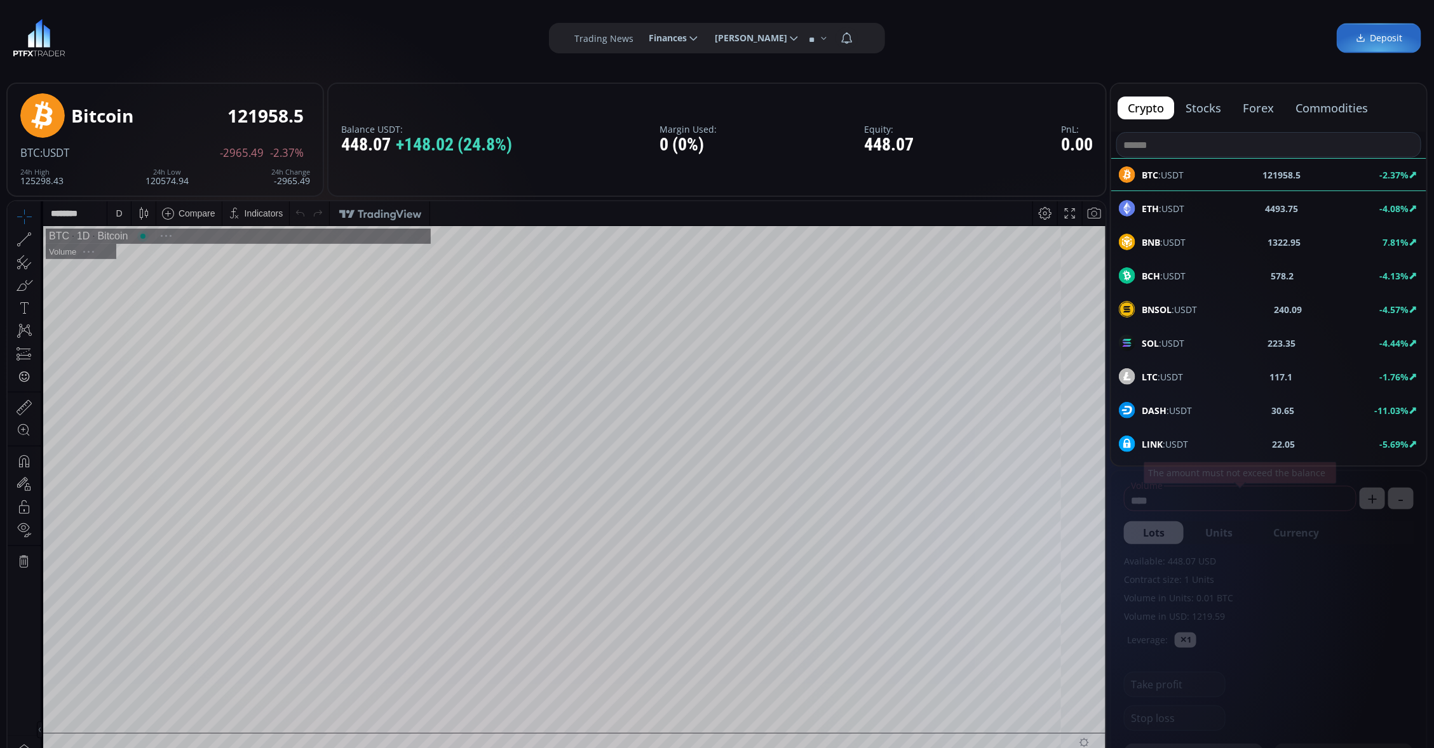
scroll to position [179, 0]
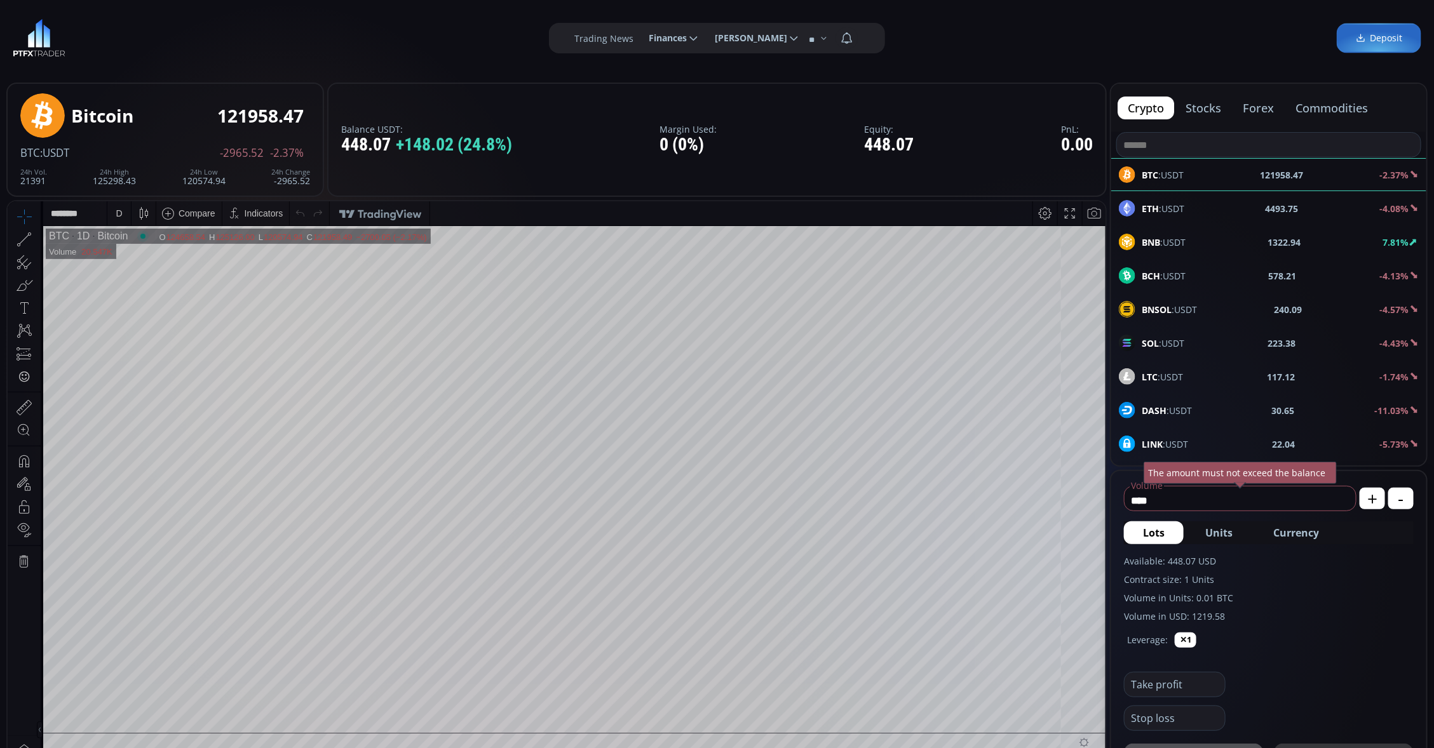
click at [1135, 246] on div "BNB :USDT" at bounding box center [1152, 242] width 67 height 17
click at [1295, 531] on span "Currency" at bounding box center [1296, 532] width 46 height 15
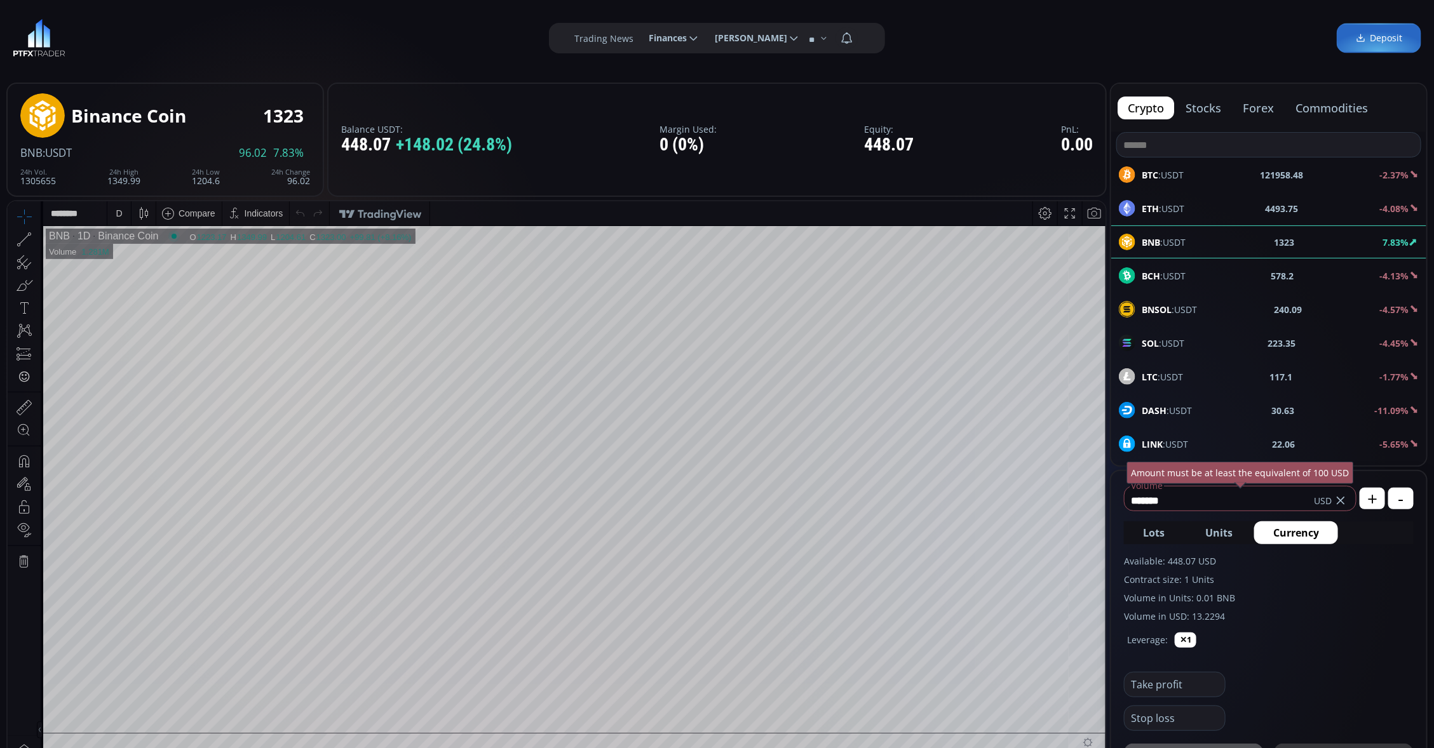
drag, startPoint x: 1188, startPoint y: 496, endPoint x: 1107, endPoint y: 511, distance: 82.2
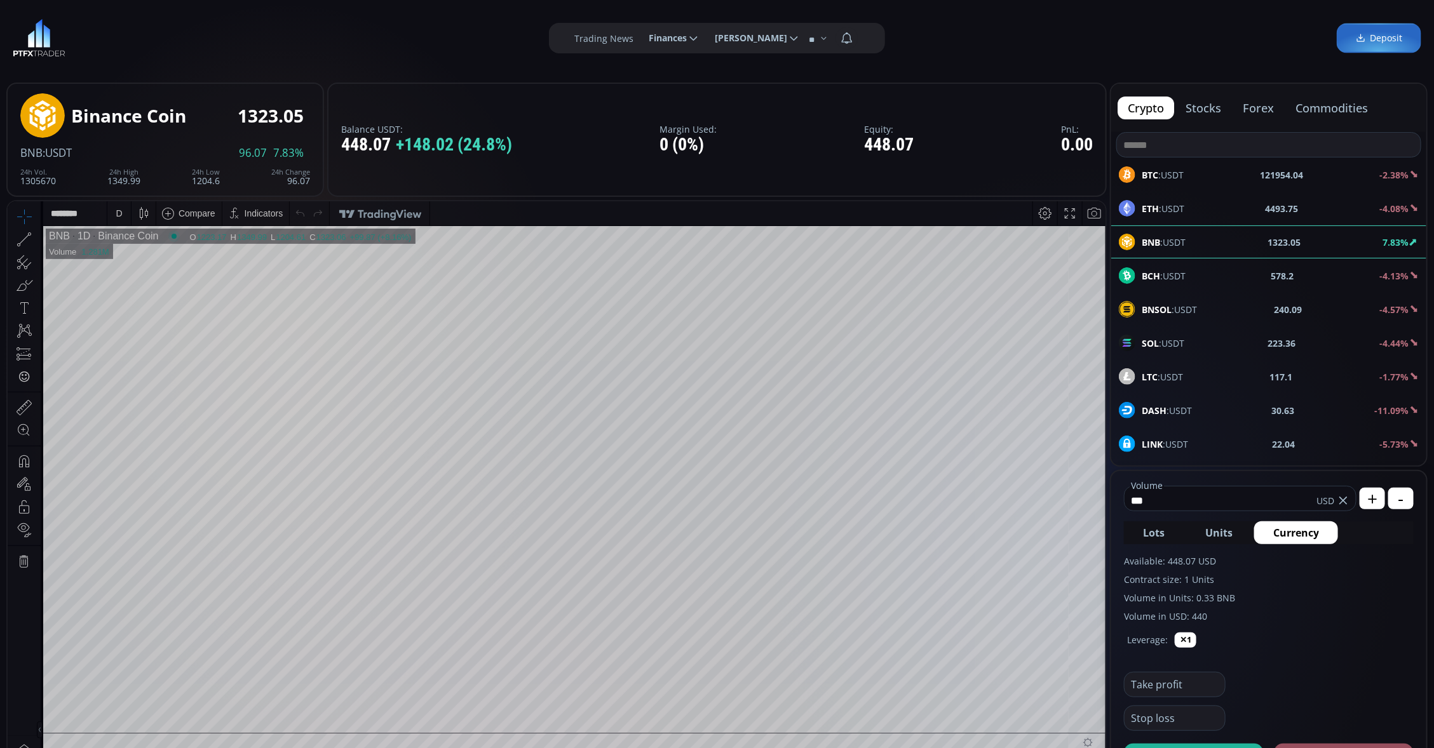
scroll to position [159, 0]
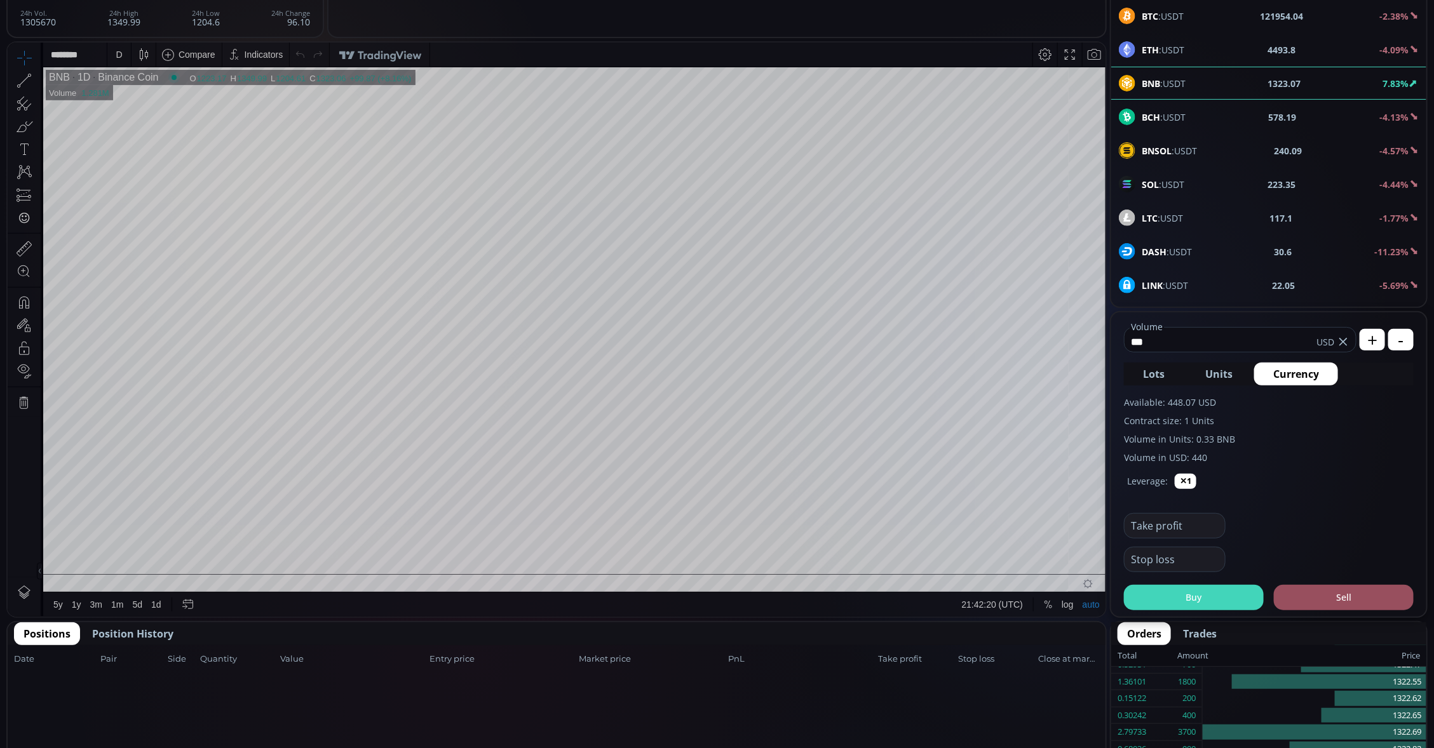
type input "***"
click at [1179, 585] on button "Buy" at bounding box center [1194, 597] width 140 height 25
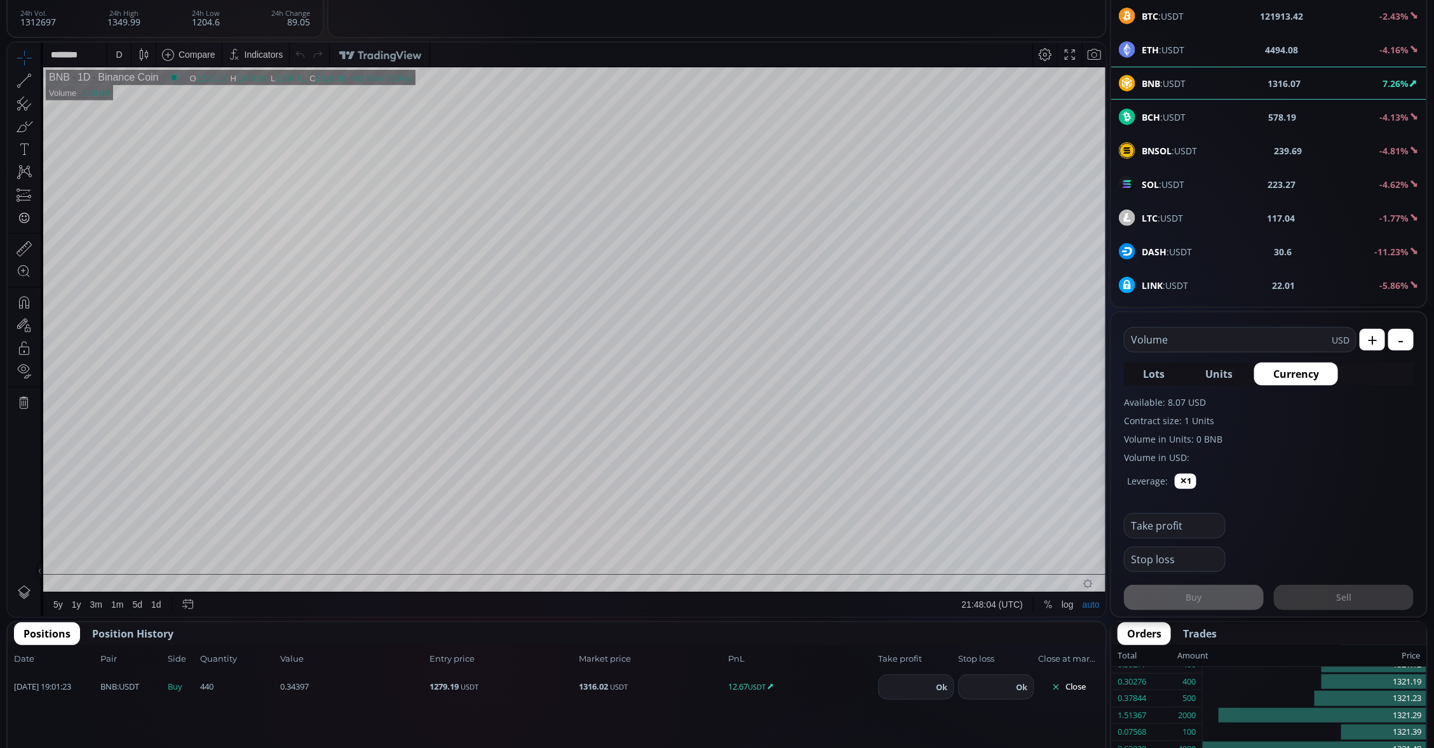
click at [1072, 679] on button "Close" at bounding box center [1068, 687] width 61 height 20
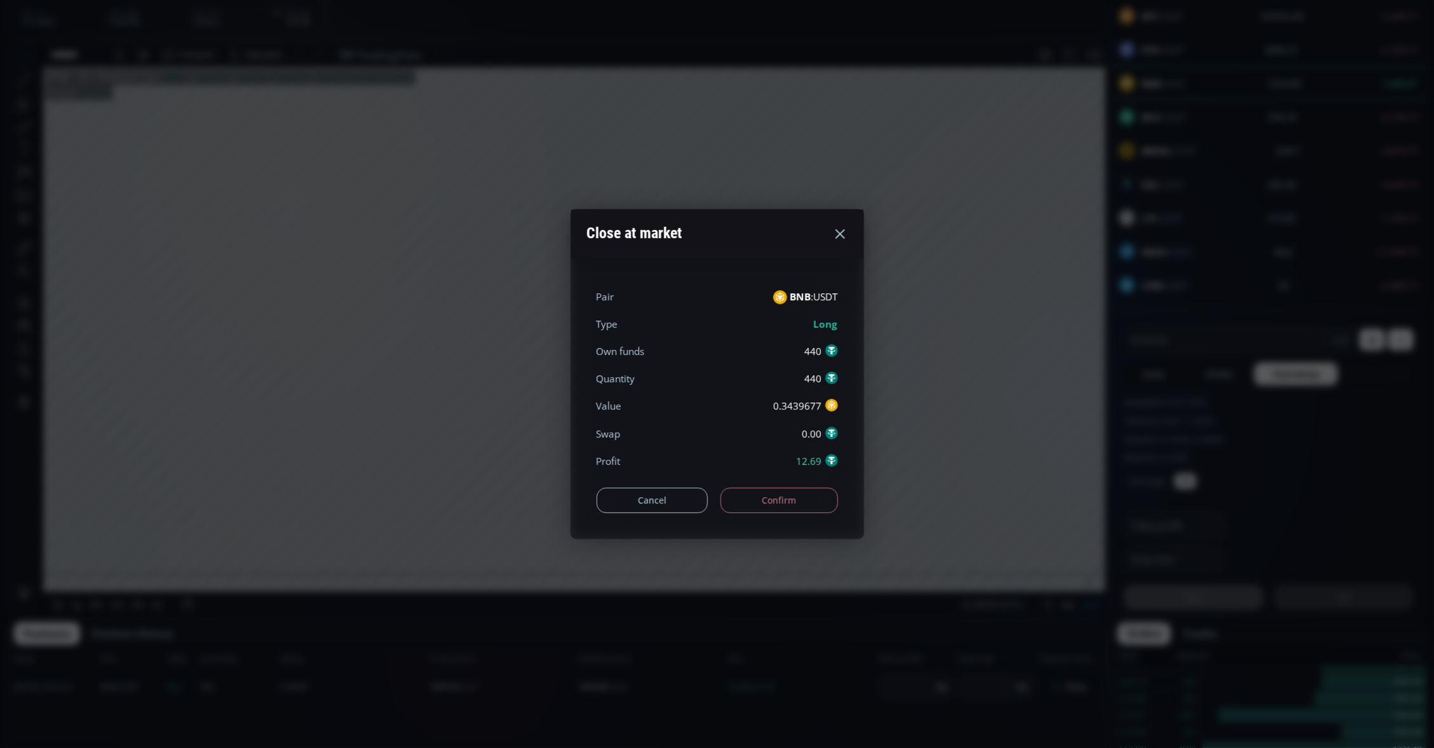
click at [764, 492] on button "Confirm" at bounding box center [780, 500] width 118 height 25
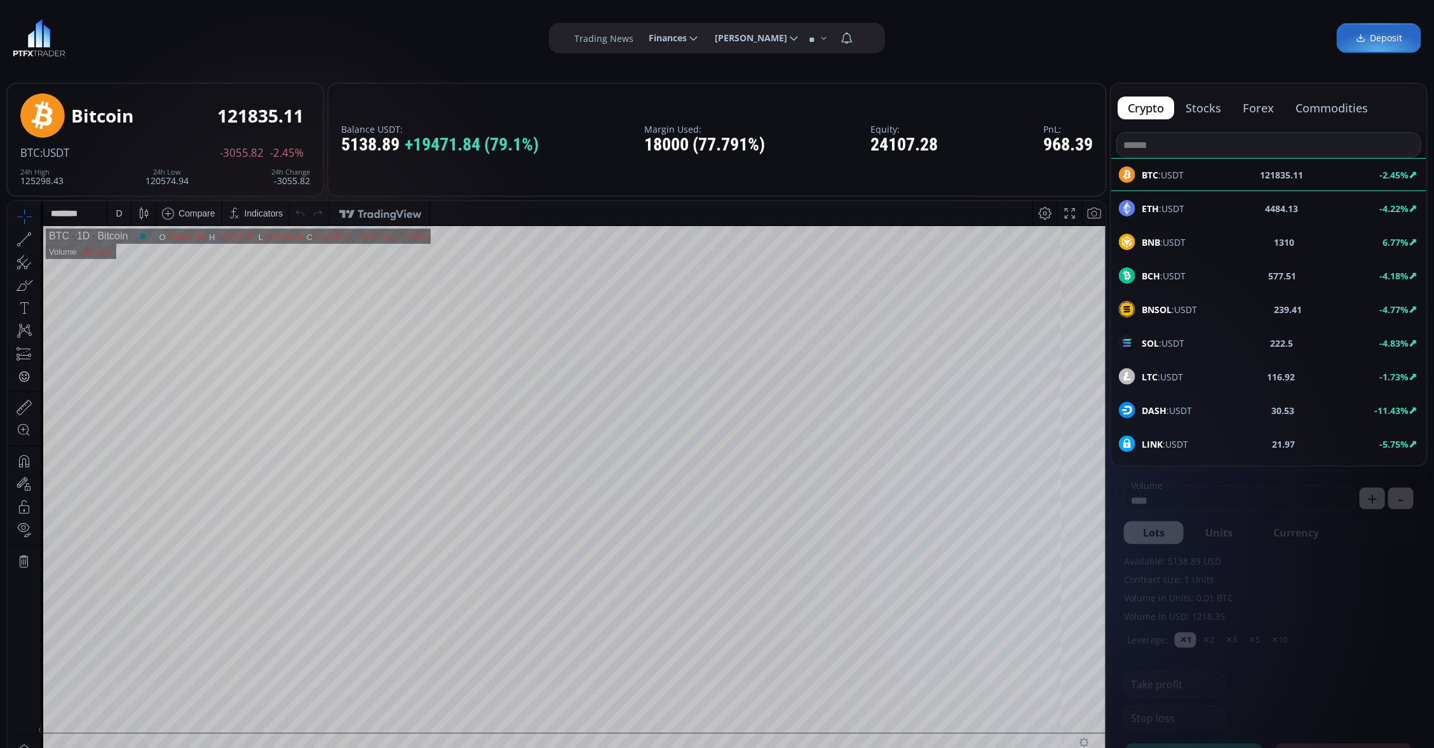
scroll to position [159, 0]
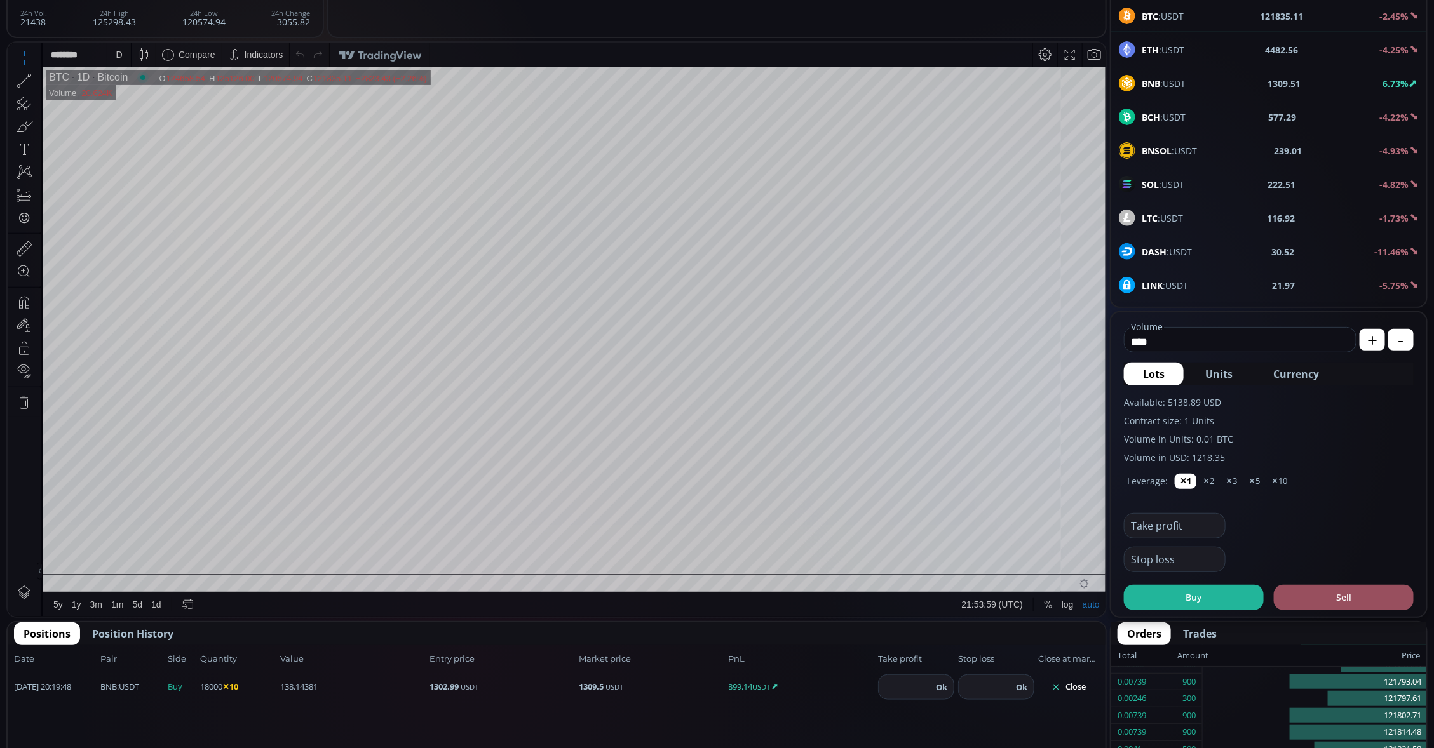
click at [1147, 79] on b "BNB" at bounding box center [1151, 84] width 18 height 12
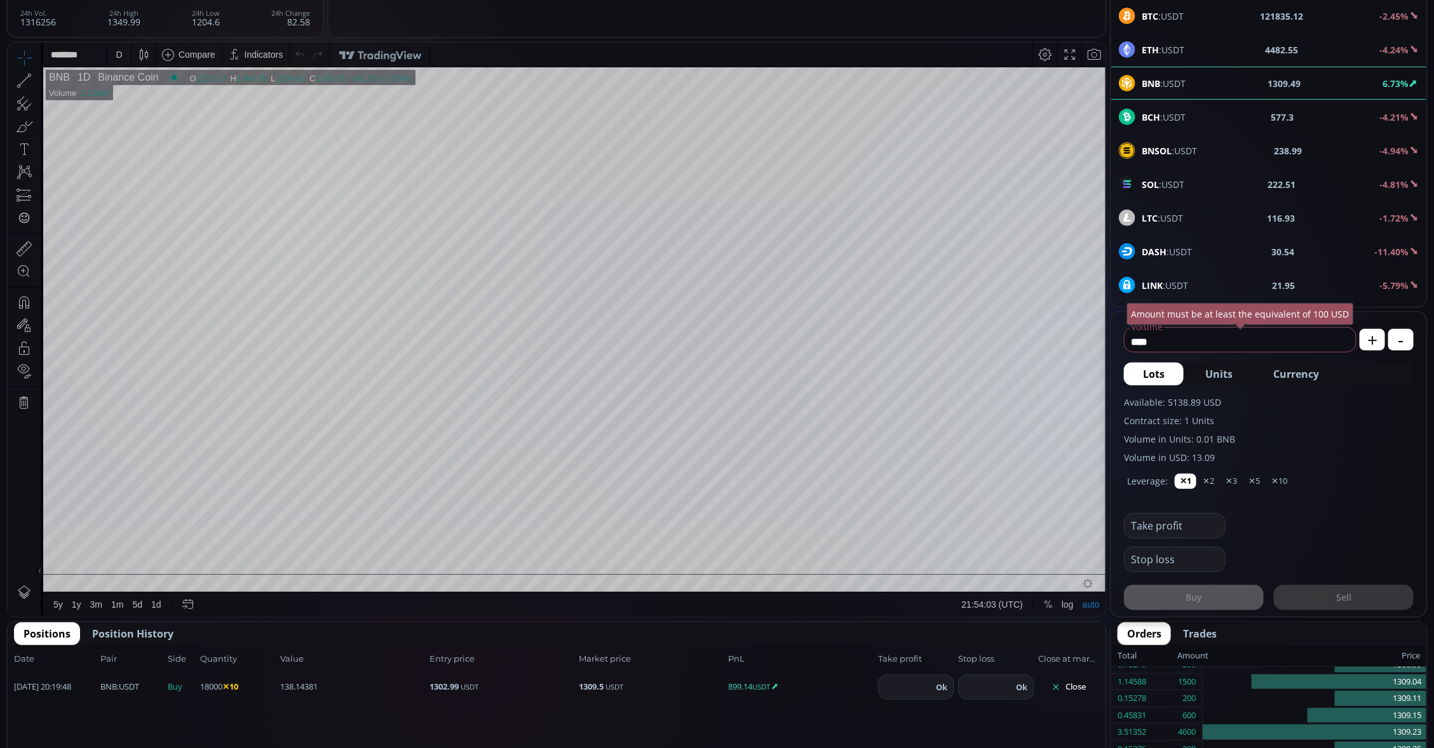
click at [116, 49] on div "D" at bounding box center [119, 54] width 6 height 10
click at [126, 91] on div "1 minute" at bounding box center [151, 100] width 89 height 20
